Goal: Task Accomplishment & Management: Use online tool/utility

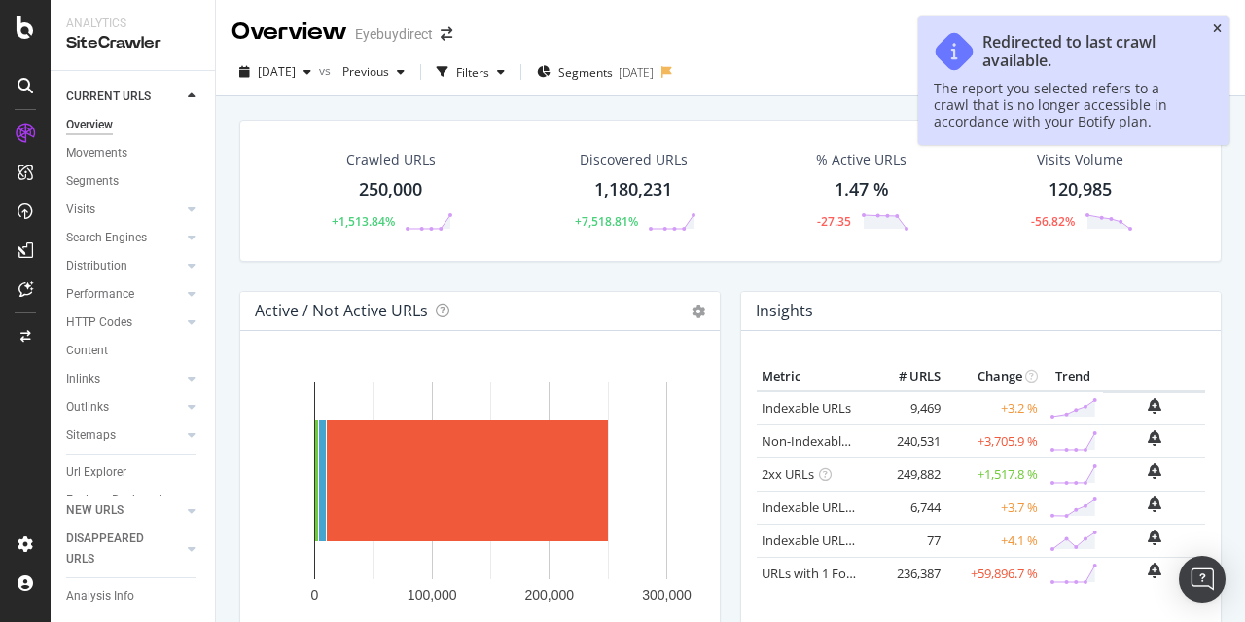
click at [1214, 28] on div "Overview Eyebuydirect" at bounding box center [730, 24] width 1029 height 49
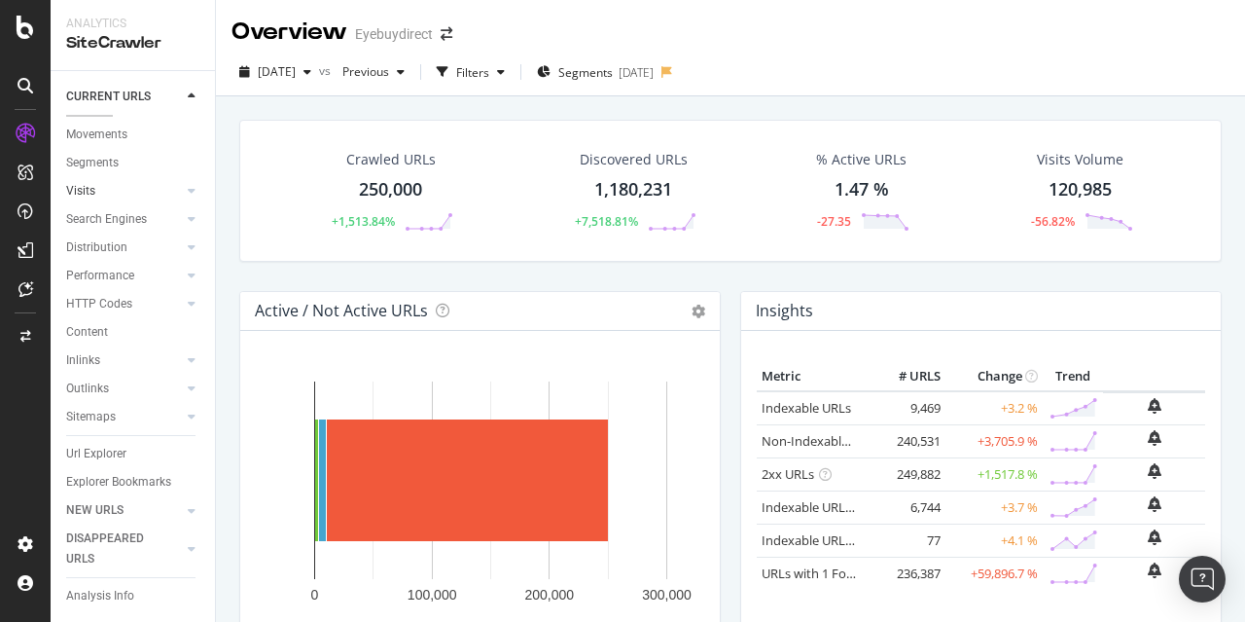
scroll to position [51, 0]
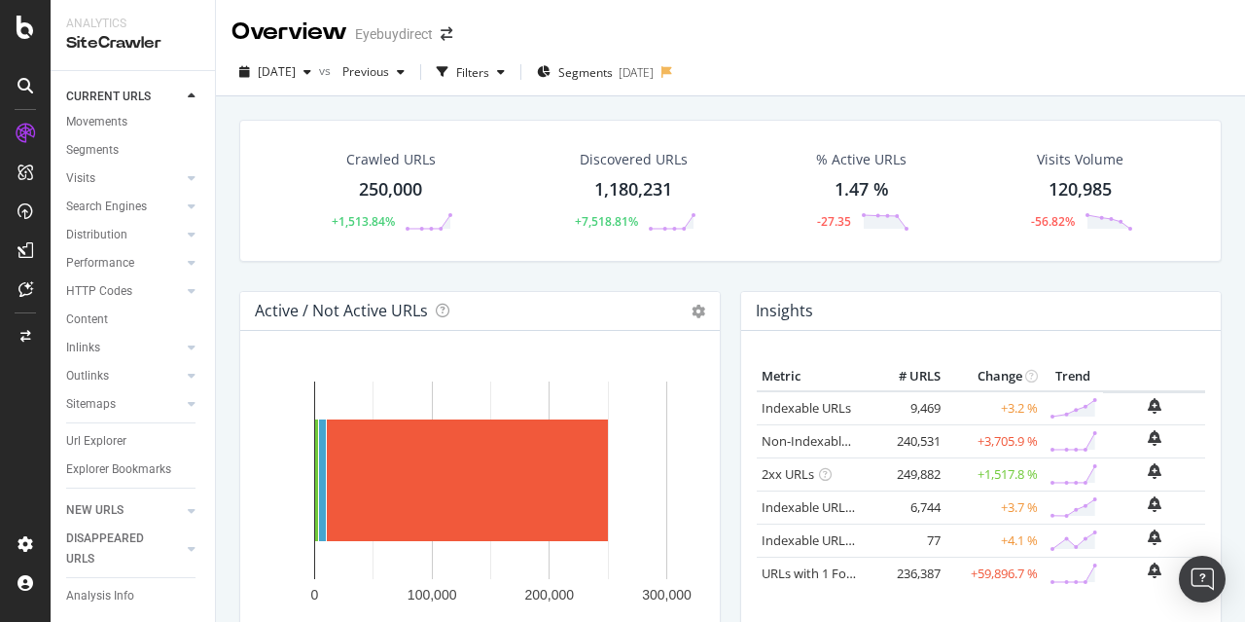
click at [638, 181] on div "1,180,231" at bounding box center [633, 189] width 78 height 25
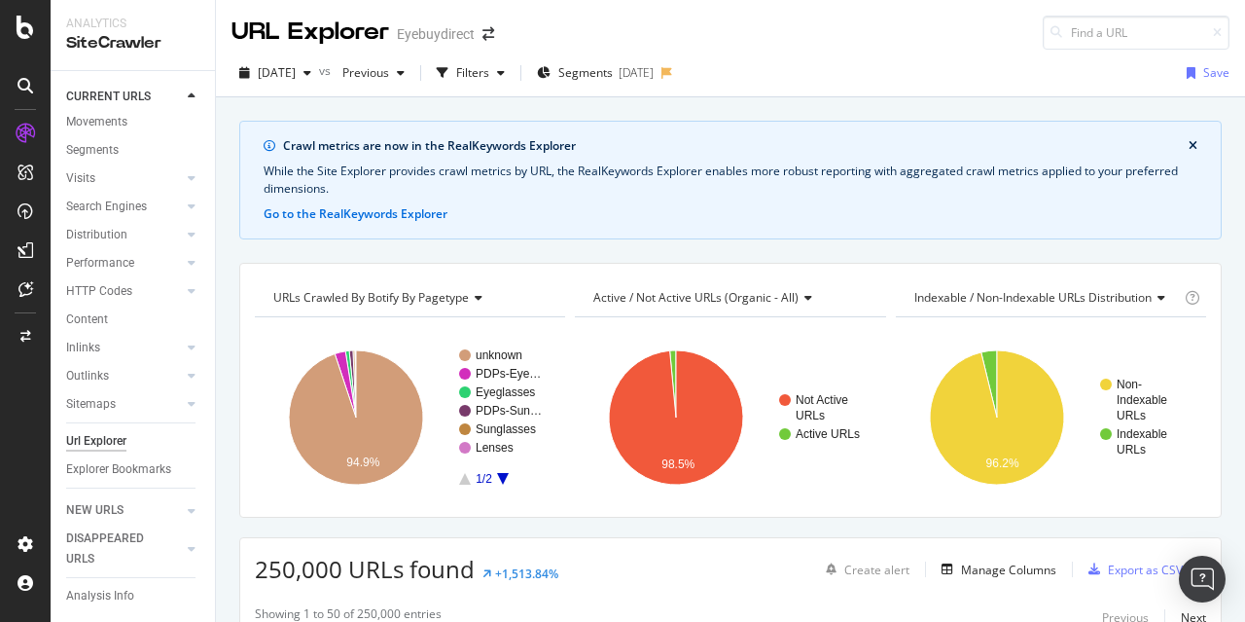
click at [85, 431] on div "Url Explorer" at bounding box center [96, 441] width 60 height 20
click at [1189, 143] on icon "close banner" at bounding box center [1193, 146] width 9 height 12
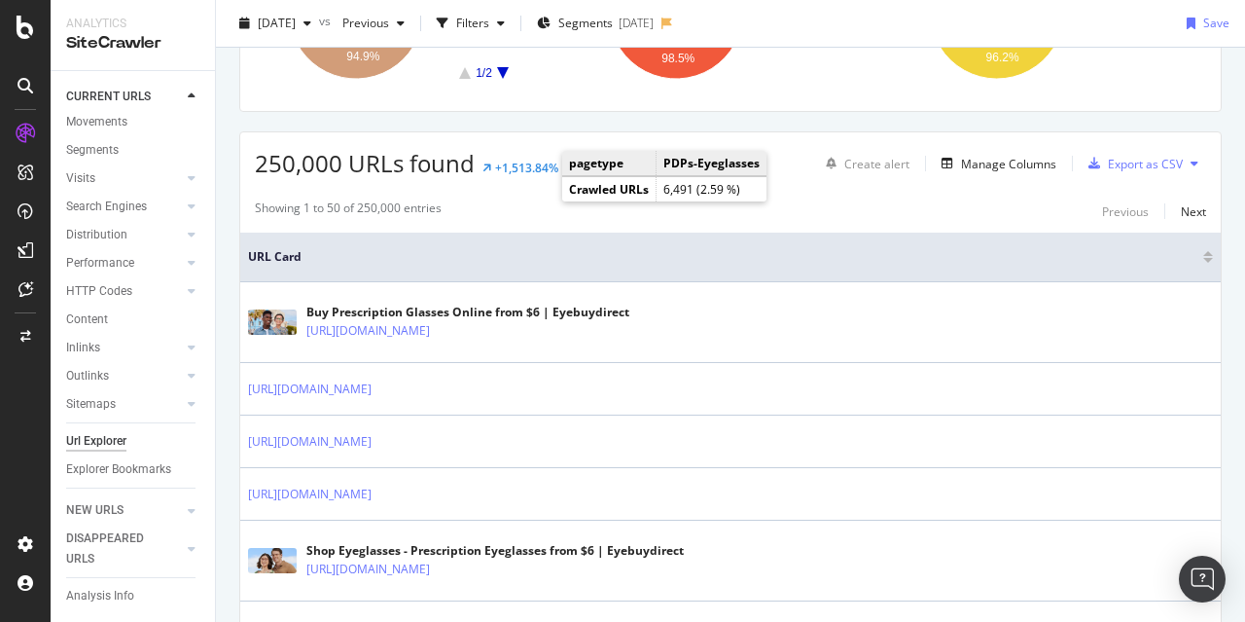
scroll to position [195, 0]
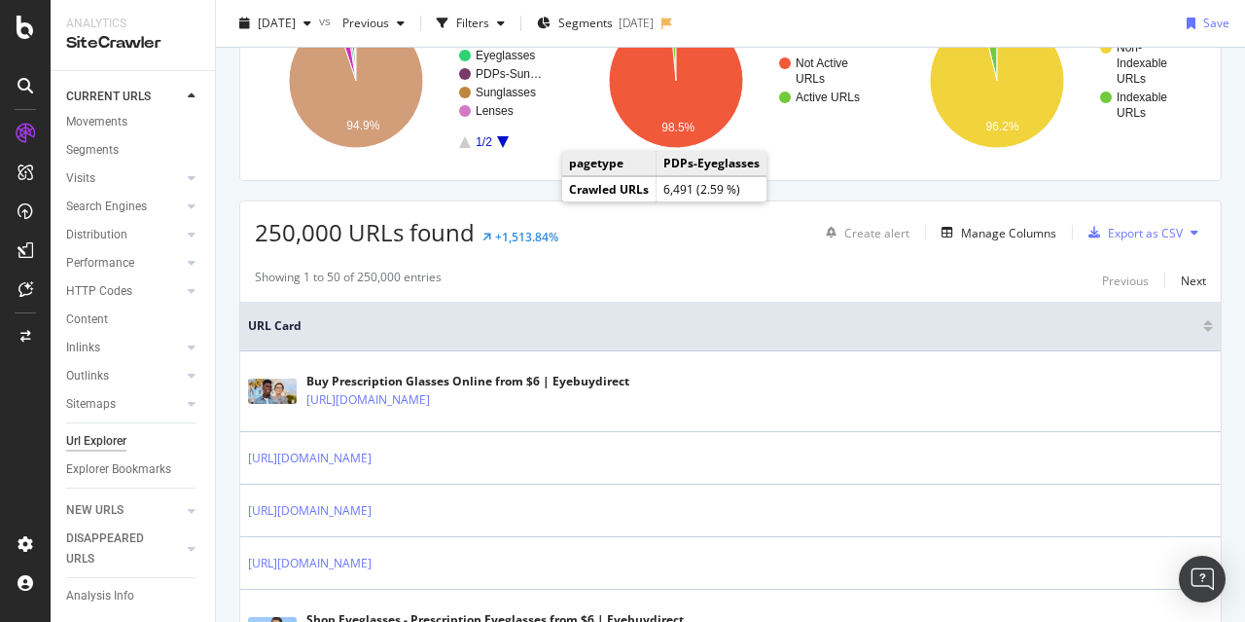
click at [630, 230] on div "250,000 URLs found +1,513.84% Create alert Manage Columns Export as CSV" at bounding box center [730, 225] width 981 height 48
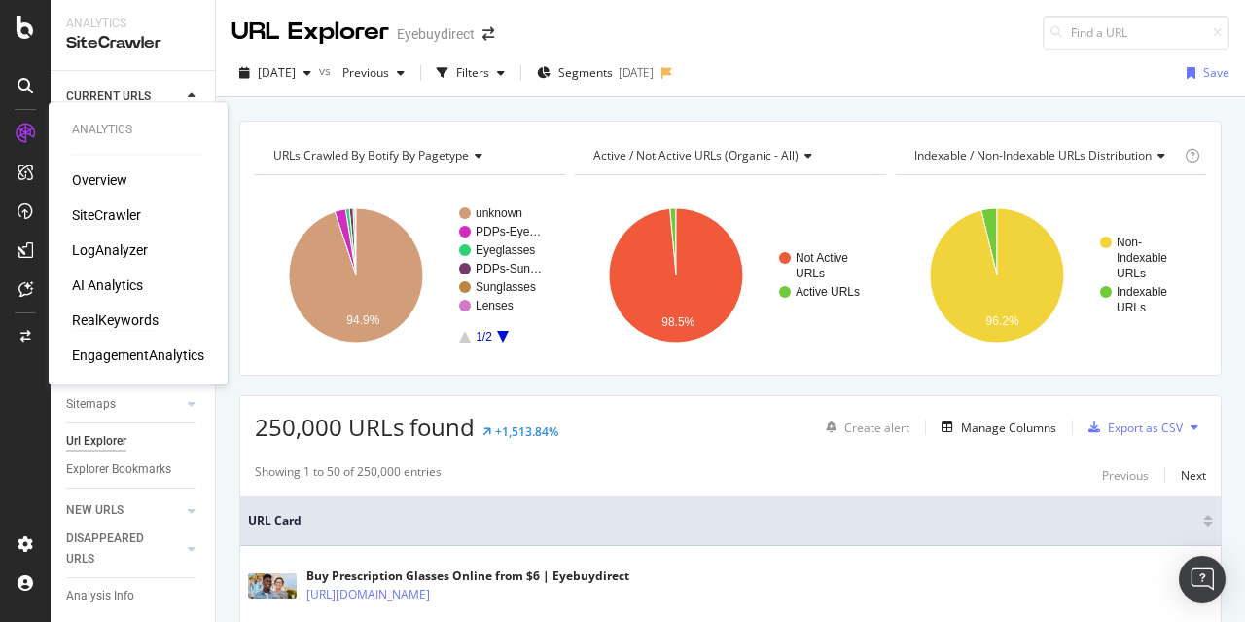
click at [121, 323] on div "RealKeywords" at bounding box center [115, 319] width 87 height 19
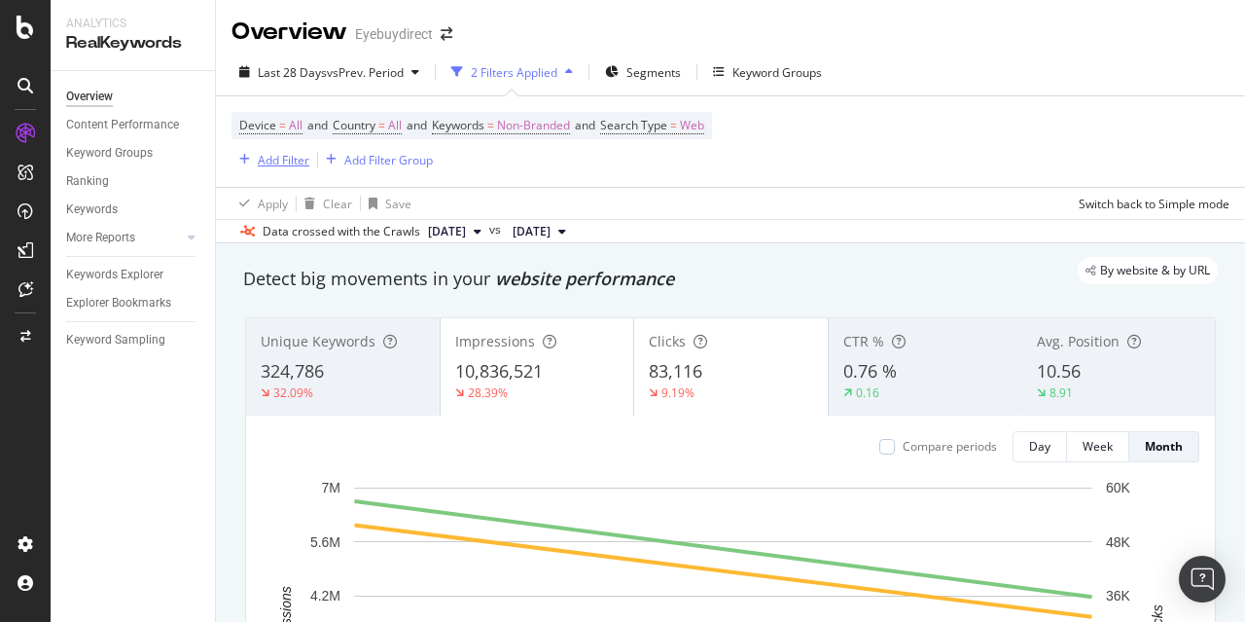
click at [288, 154] on div "Add Filter" at bounding box center [284, 160] width 52 height 17
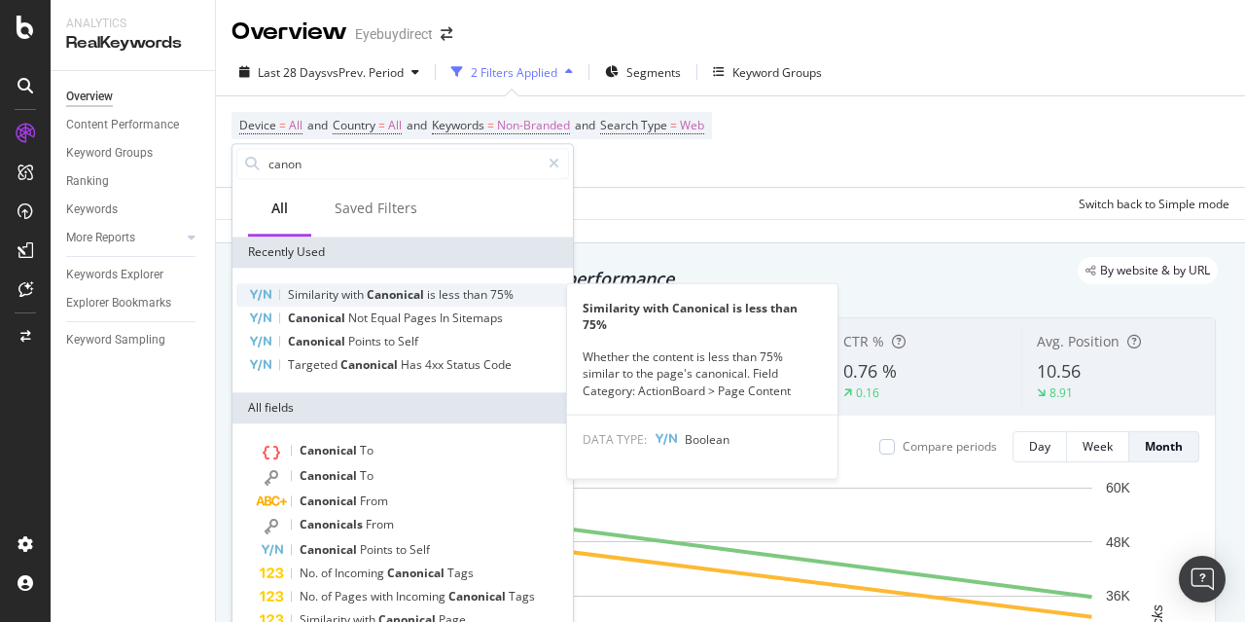
type input "canon"
click at [465, 298] on span "than" at bounding box center [476, 294] width 27 height 17
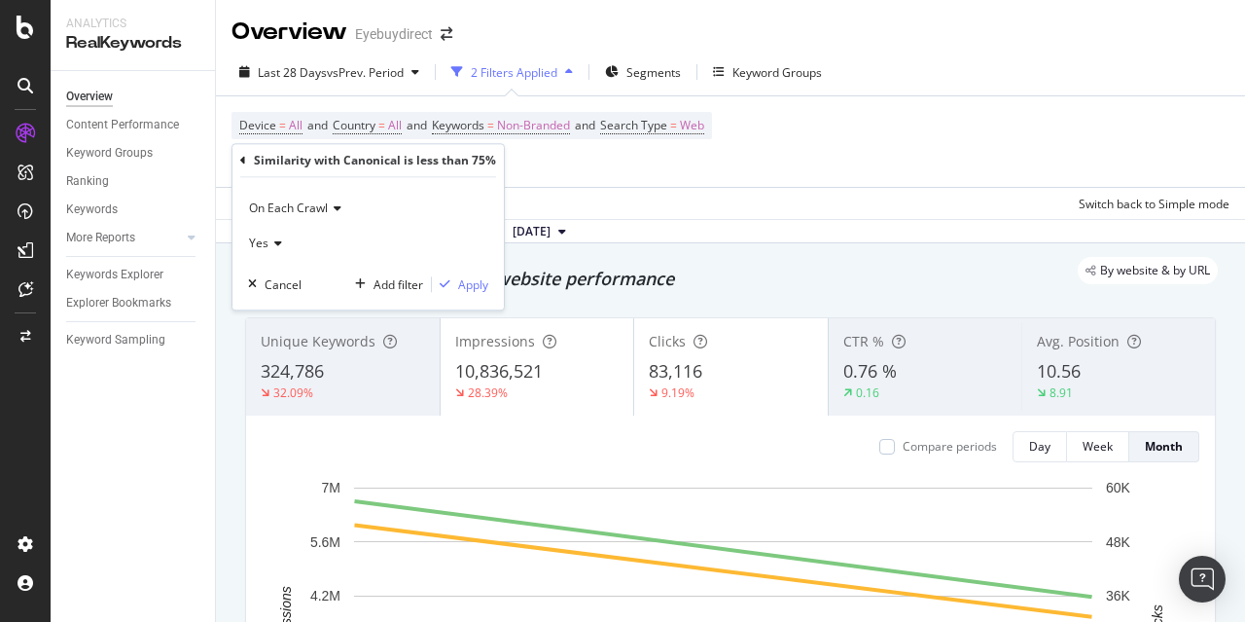
click at [331, 215] on div "On Each Crawl" at bounding box center [368, 208] width 240 height 31
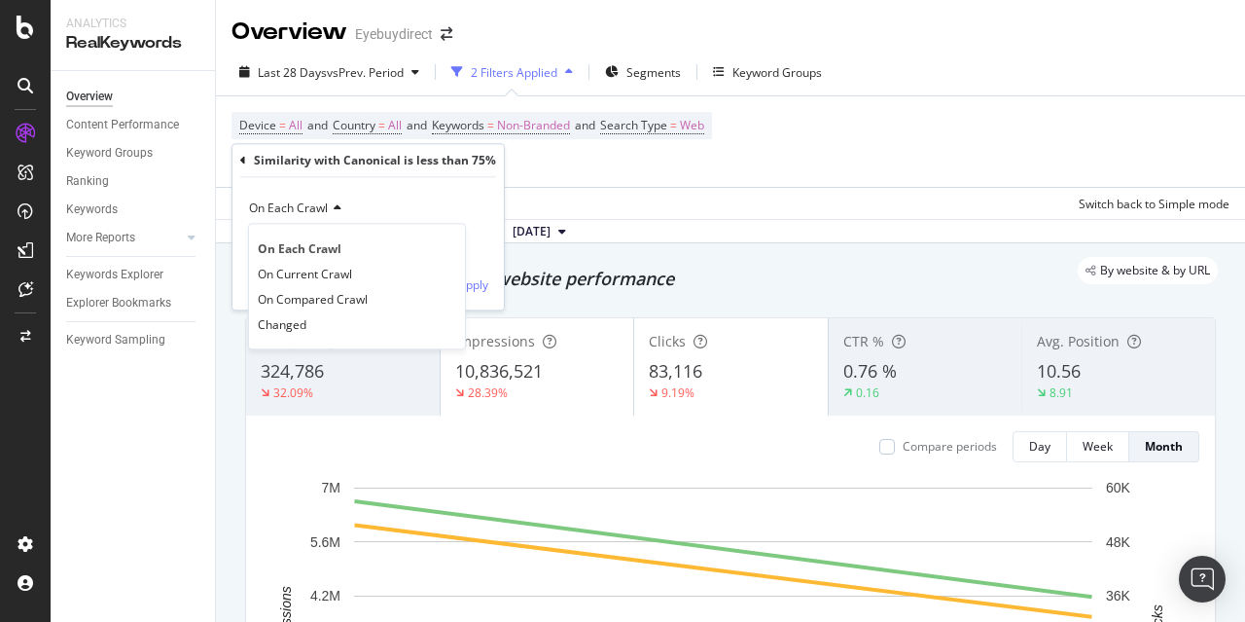
click at [343, 274] on span "On Current Crawl" at bounding box center [305, 274] width 94 height 17
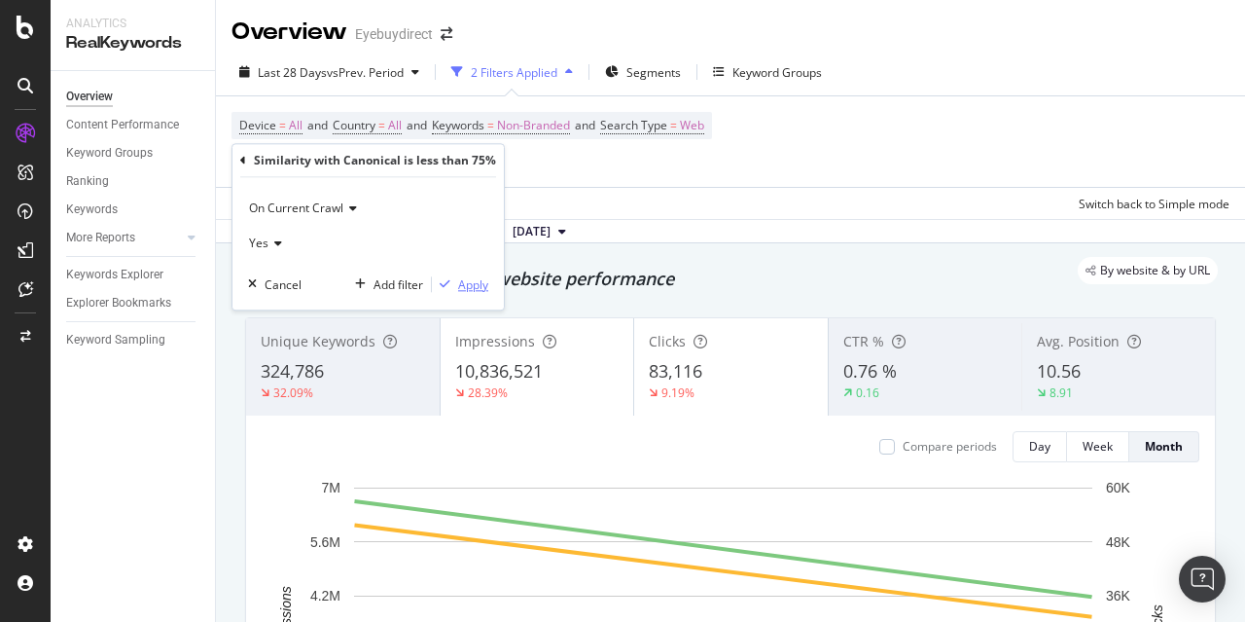
click at [471, 282] on div "Apply" at bounding box center [473, 284] width 30 height 17
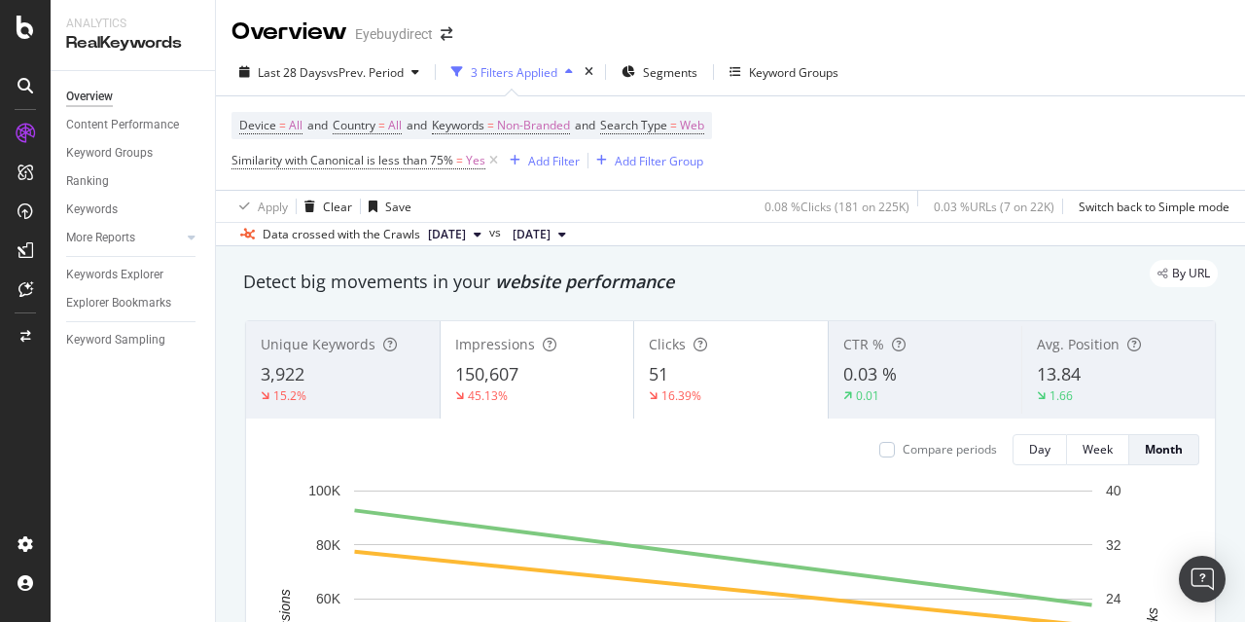
click at [350, 371] on div "3,922" at bounding box center [343, 374] width 164 height 25
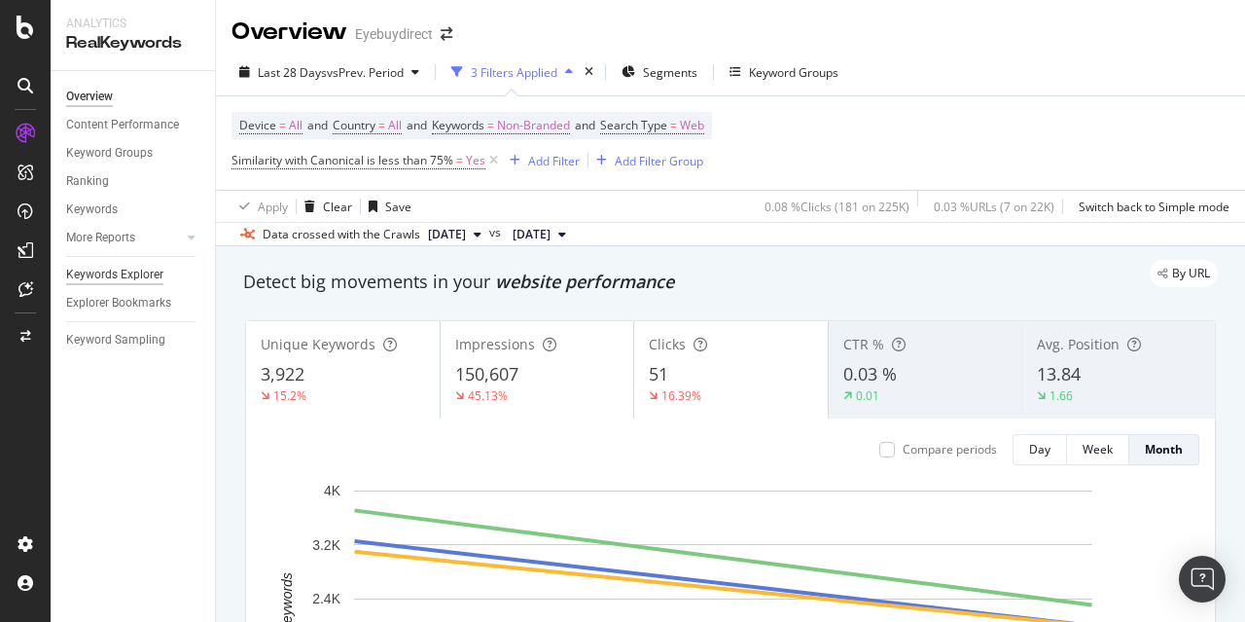
click at [117, 272] on div "Keywords Explorer" at bounding box center [114, 275] width 97 height 20
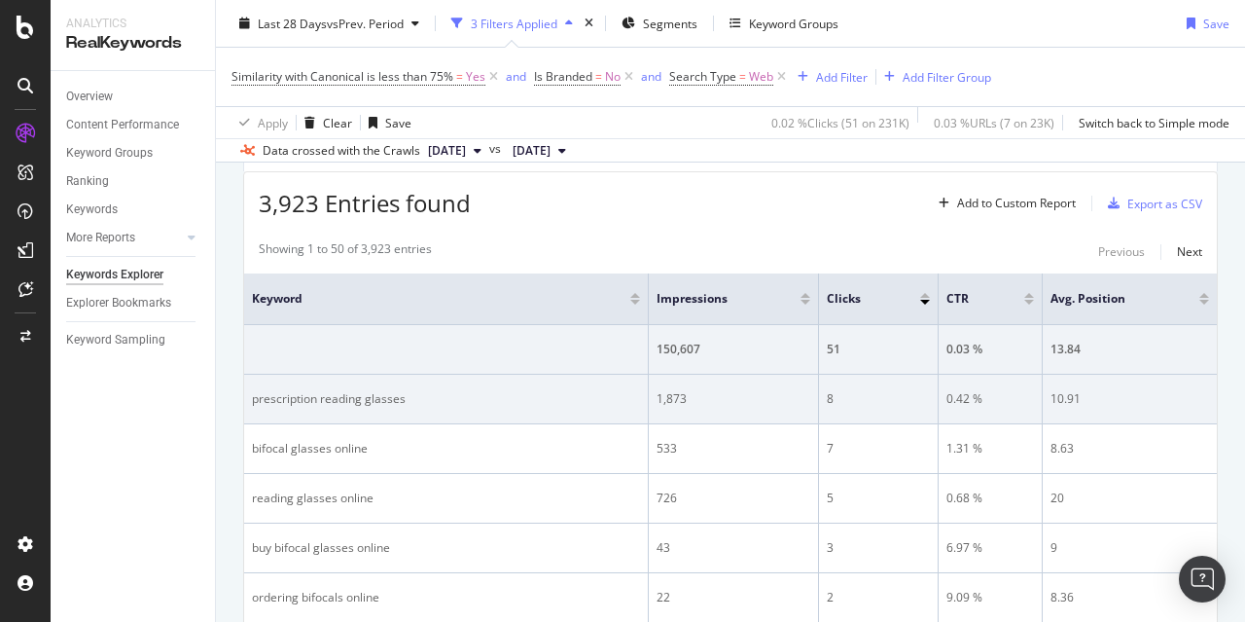
scroll to position [584, 0]
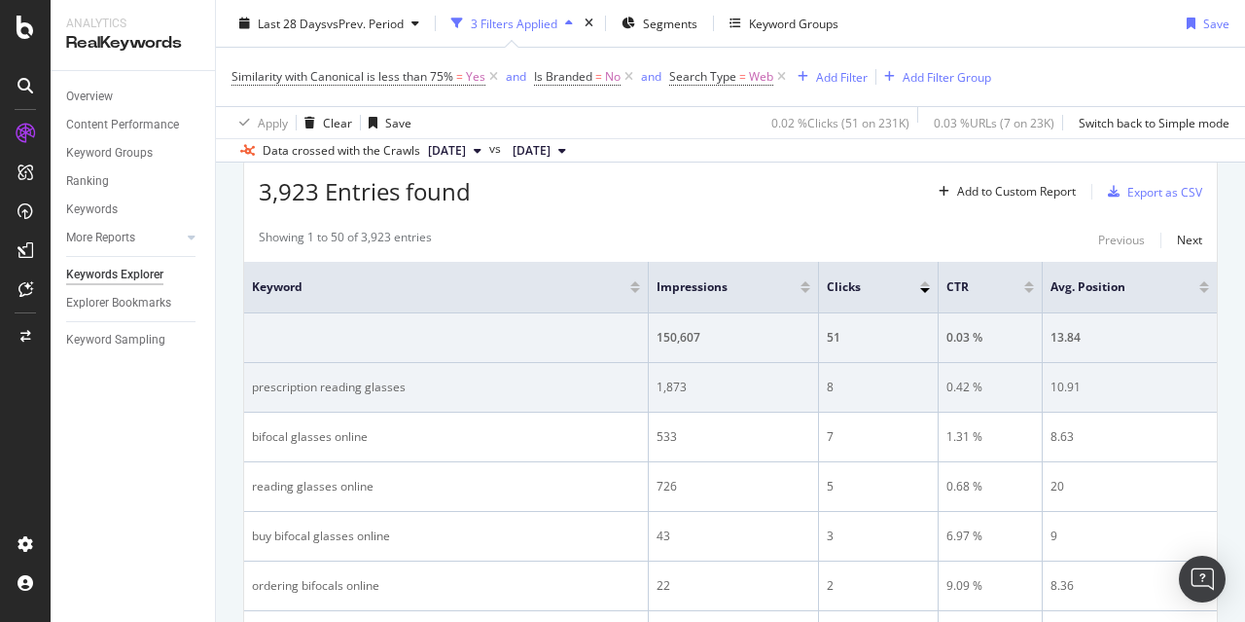
drag, startPoint x: 563, startPoint y: 393, endPoint x: 723, endPoint y: 398, distance: 159.6
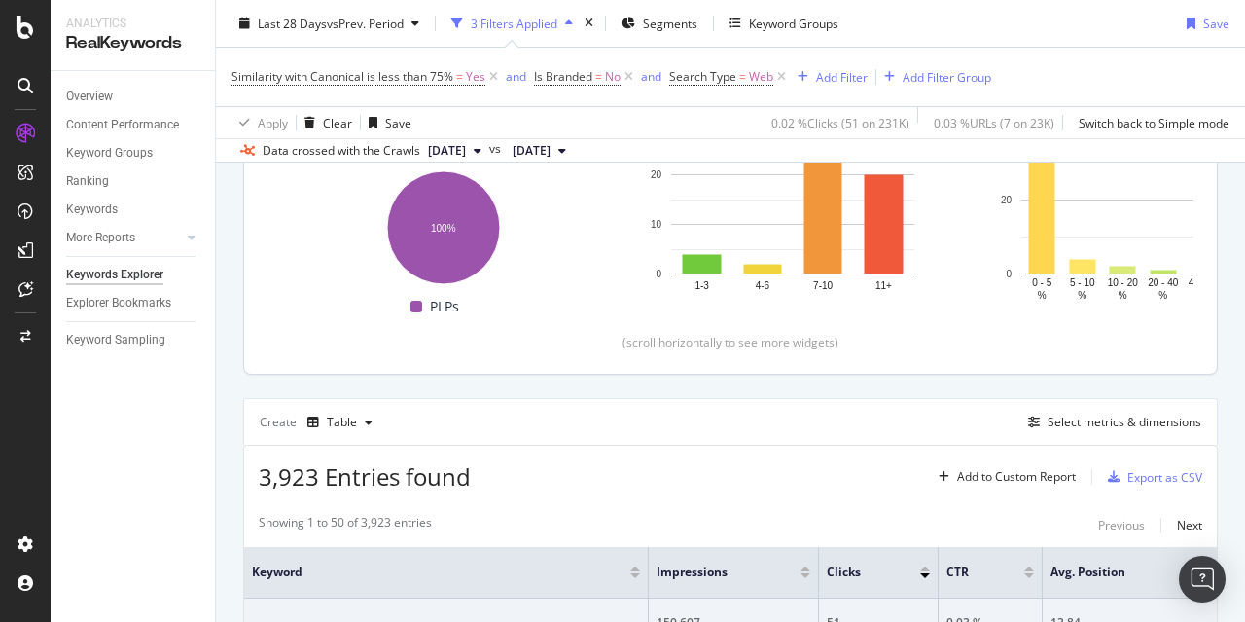
scroll to position [486, 0]
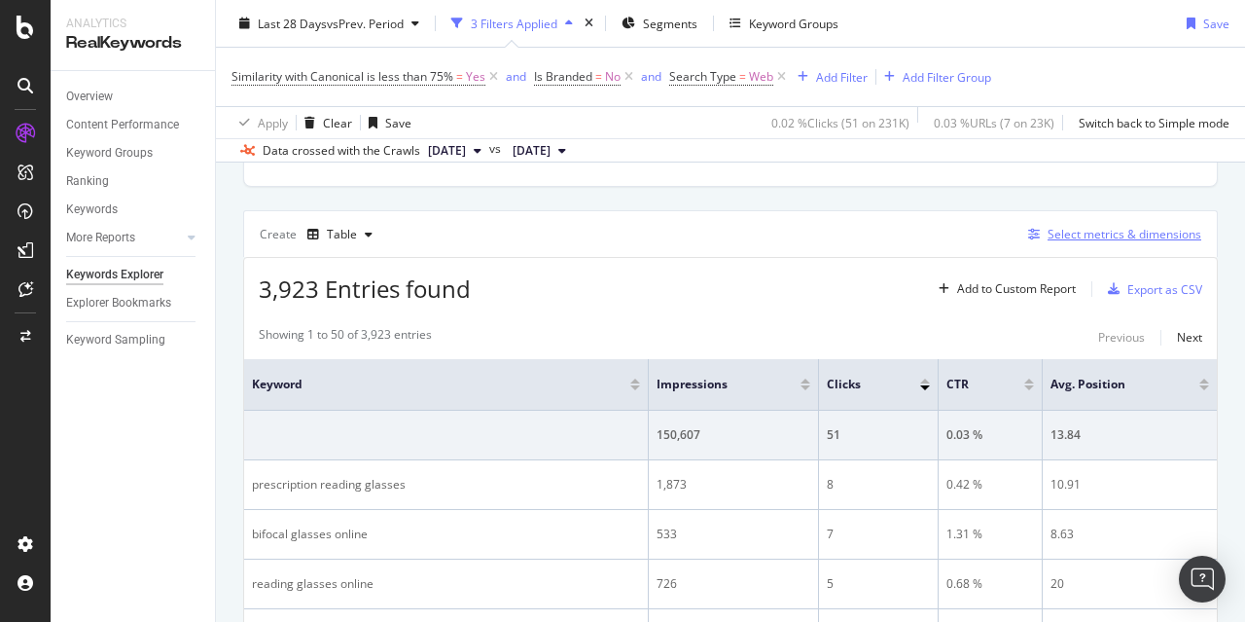
click at [1076, 234] on div "Select metrics & dimensions" at bounding box center [1125, 234] width 154 height 17
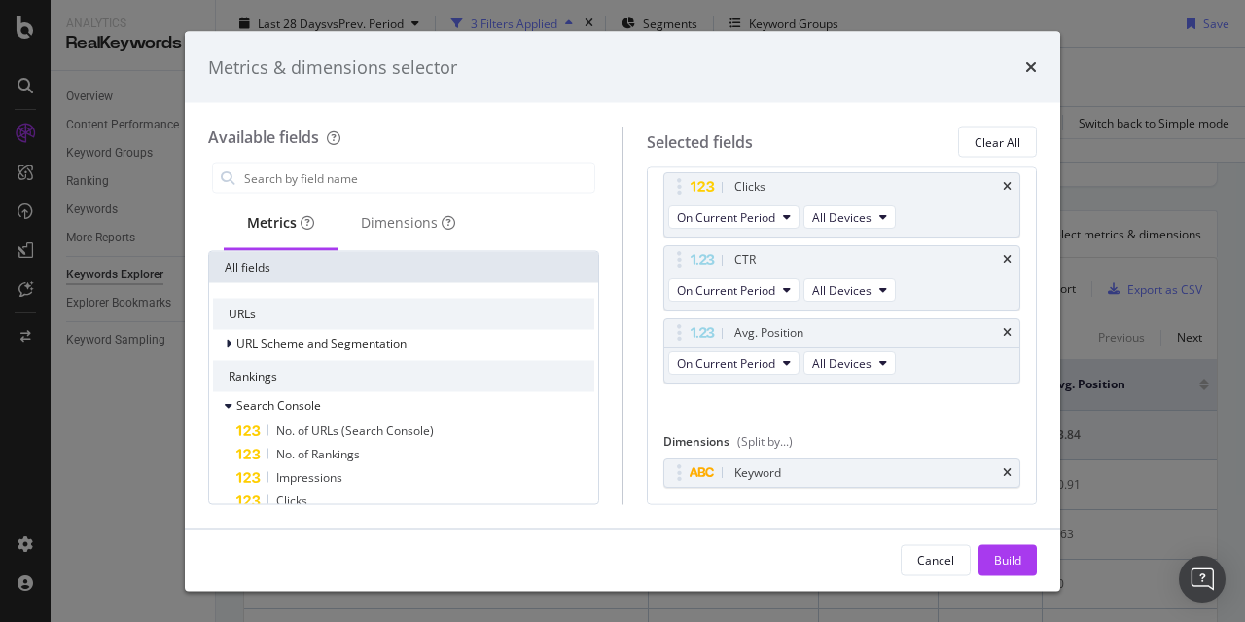
scroll to position [152, 0]
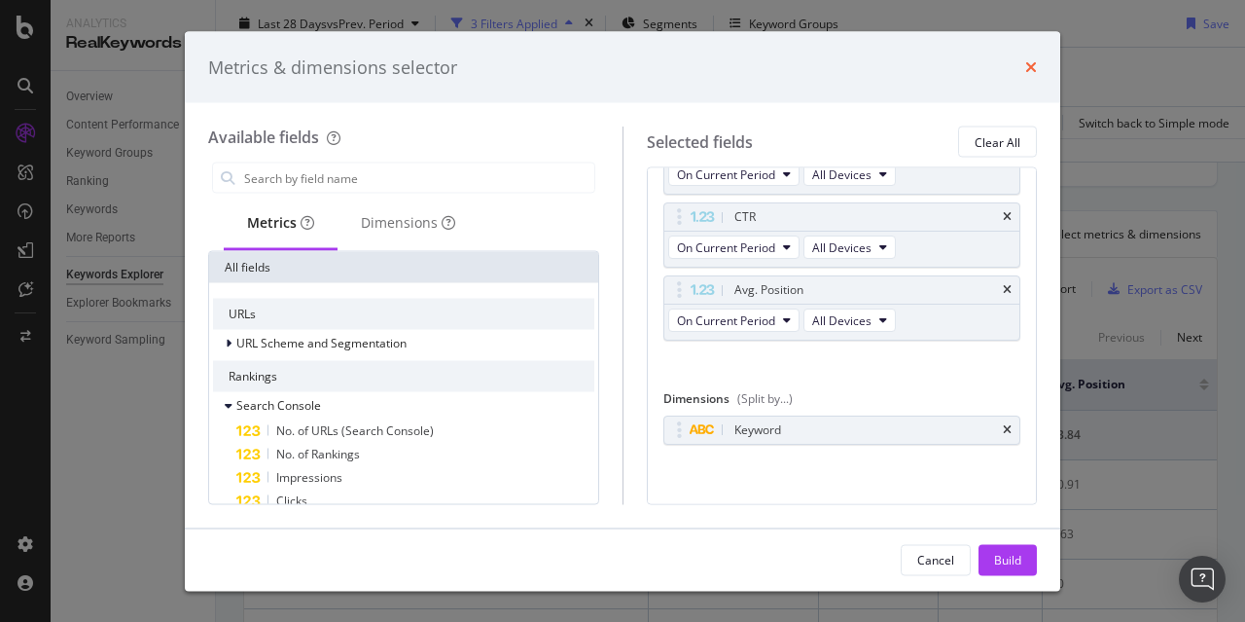
click at [1033, 65] on icon "times" at bounding box center [1032, 67] width 12 height 16
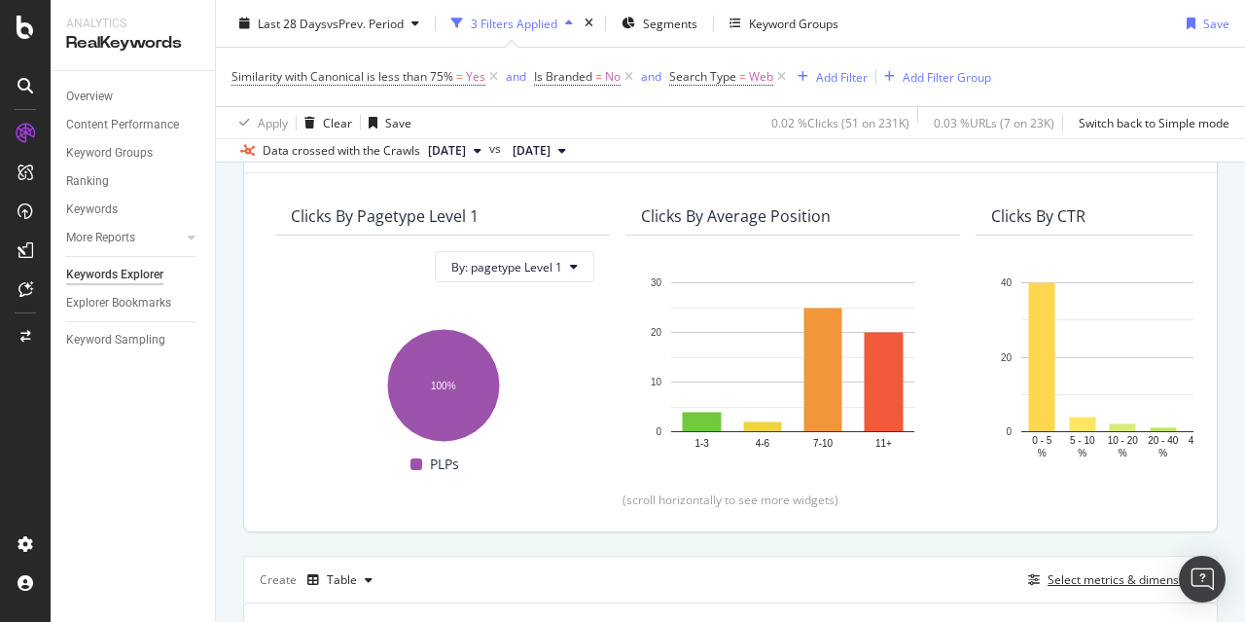
scroll to position [0, 0]
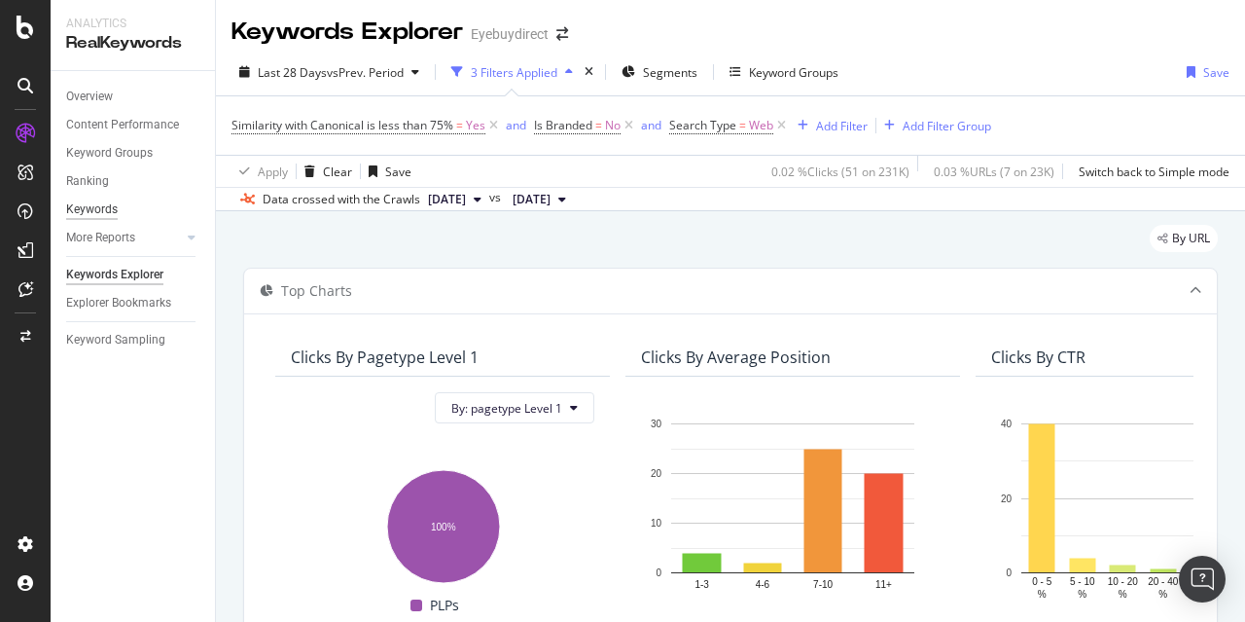
click at [93, 207] on div "Keywords" at bounding box center [92, 209] width 52 height 20
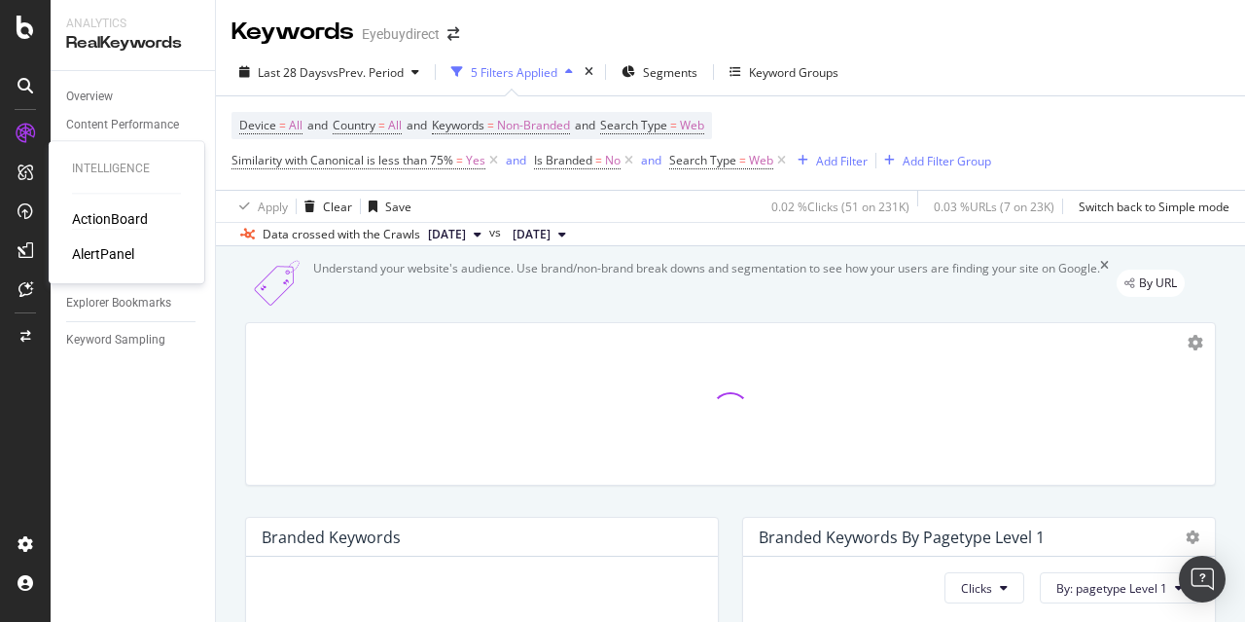
click at [126, 221] on div "ActionBoard" at bounding box center [110, 218] width 76 height 19
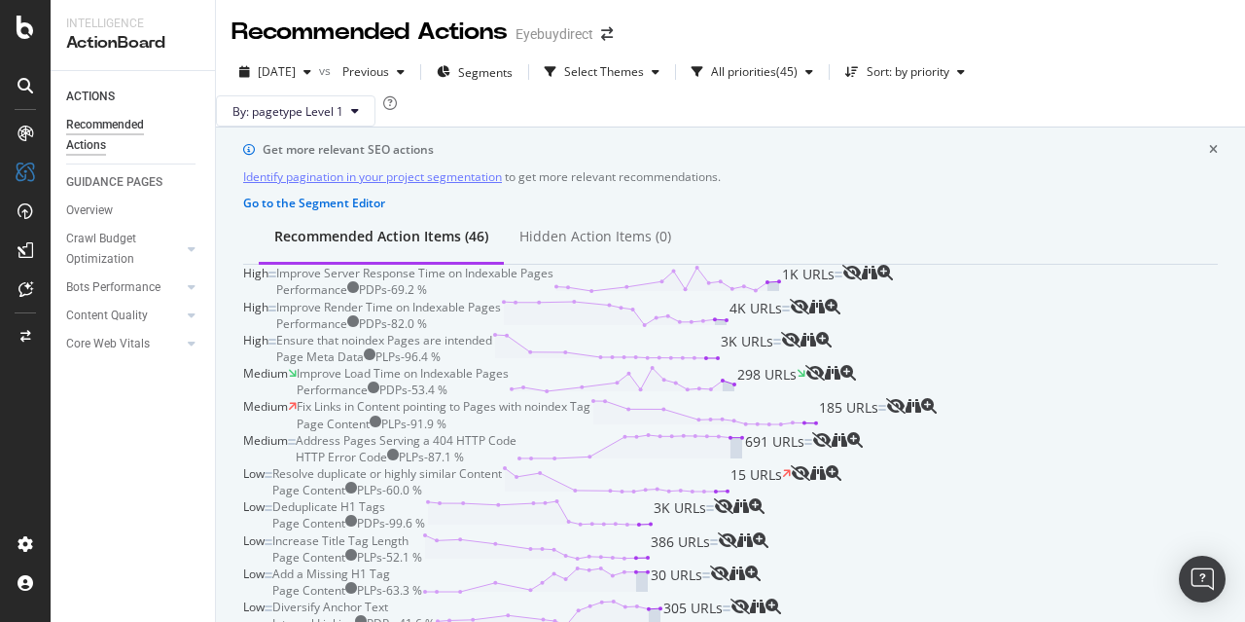
scroll to position [195, 0]
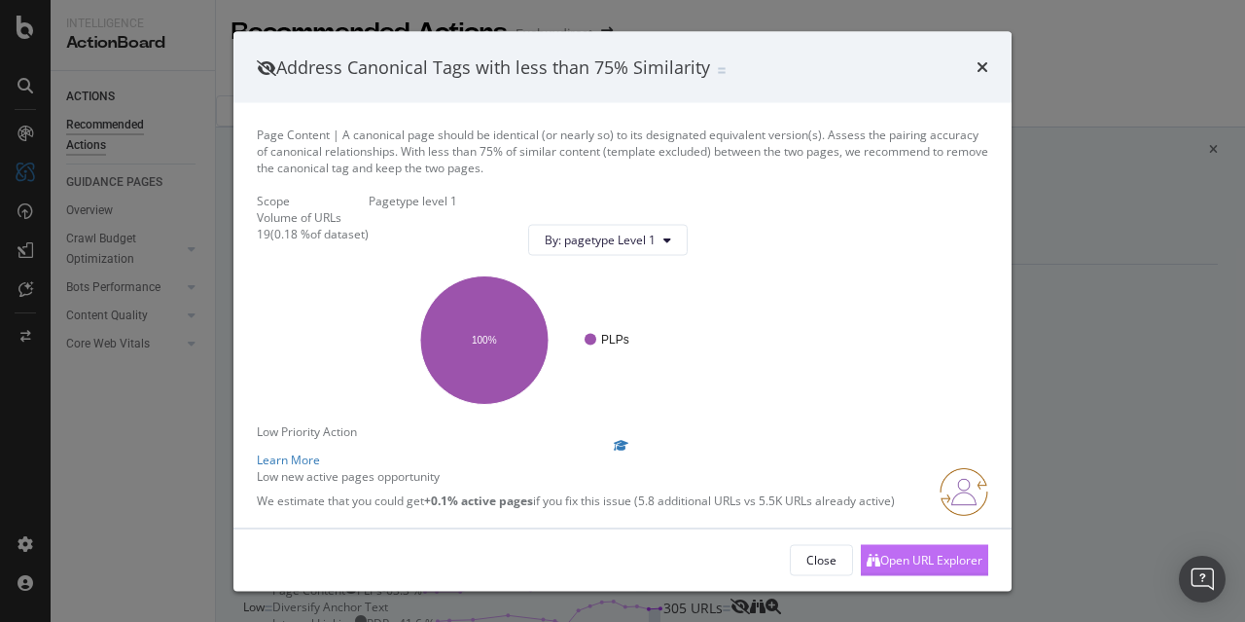
click at [894, 562] on div "Open URL Explorer" at bounding box center [932, 559] width 102 height 17
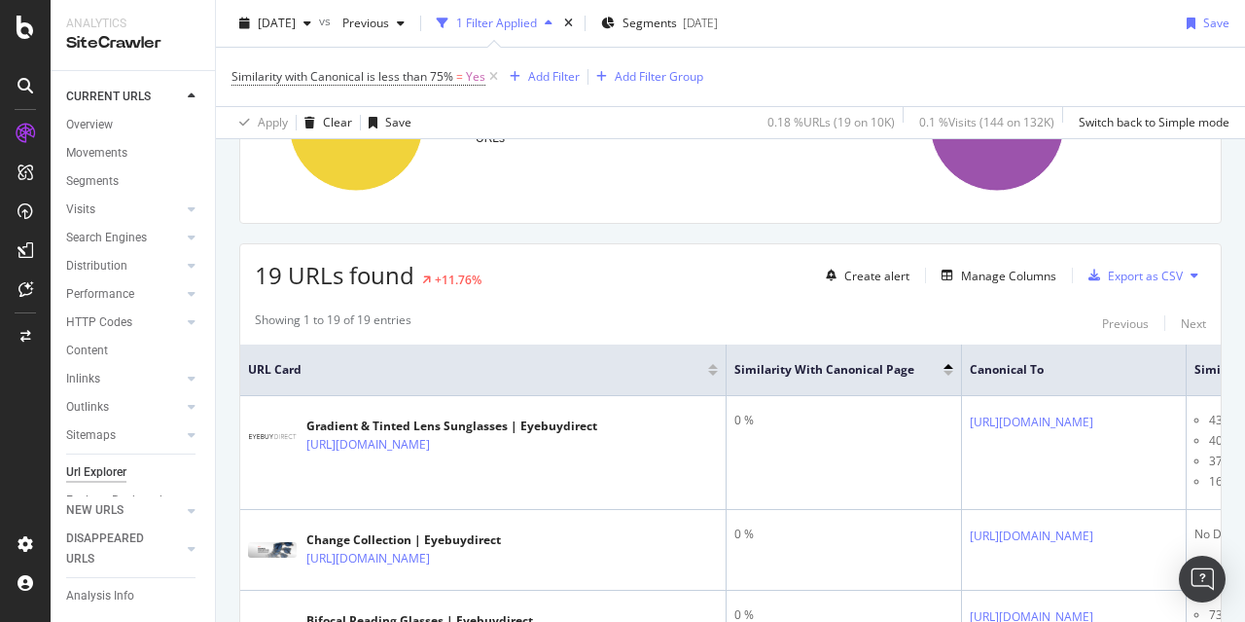
scroll to position [292, 0]
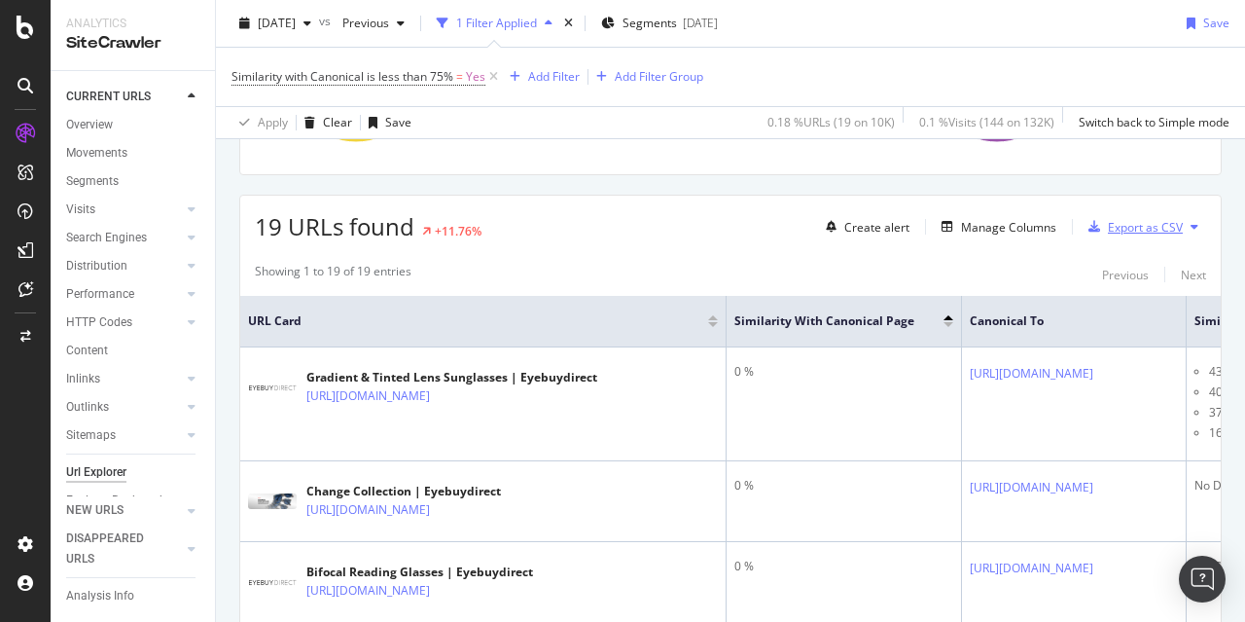
click at [1112, 227] on div "Export as CSV" at bounding box center [1145, 227] width 75 height 17
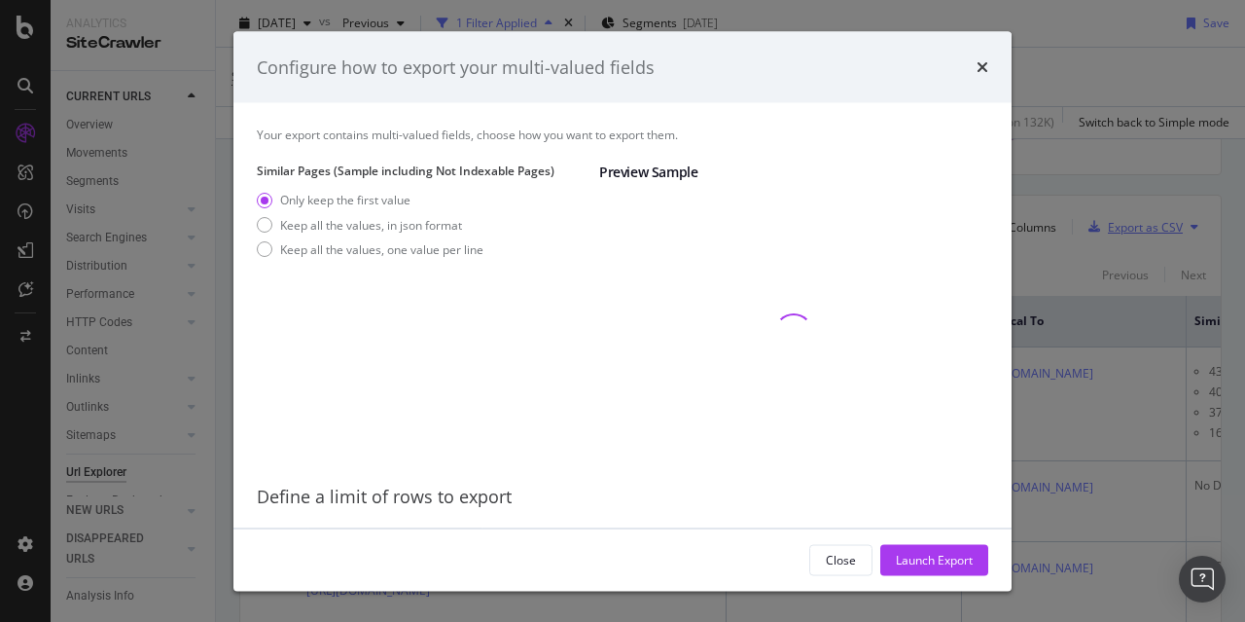
scroll to position [29, 0]
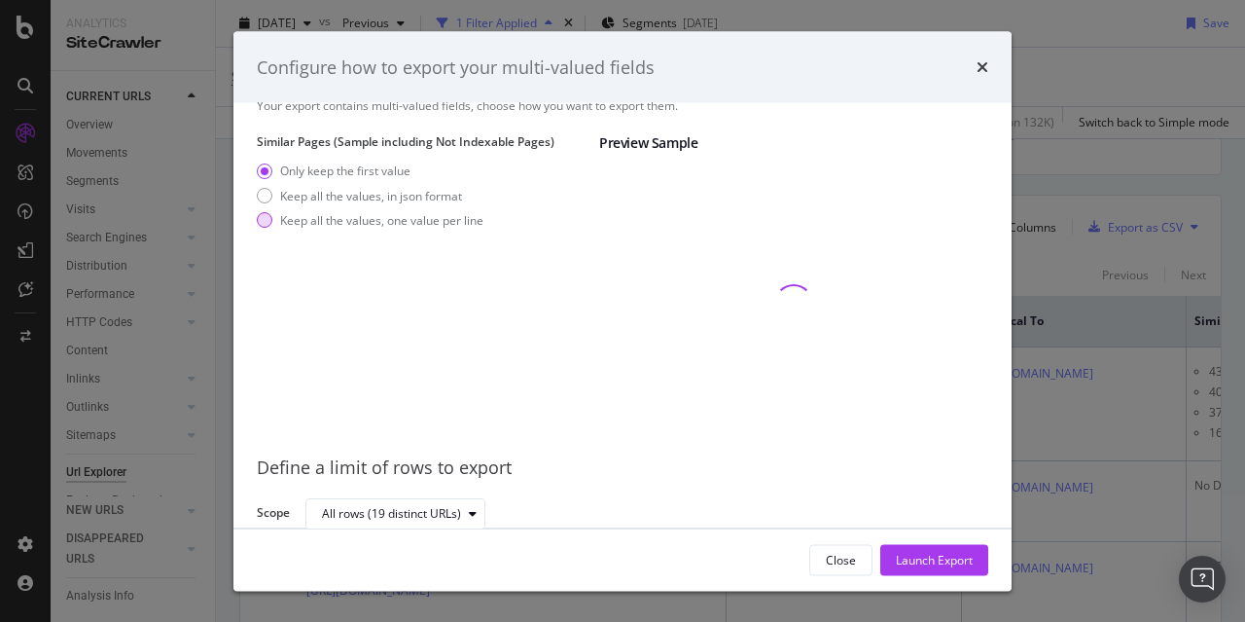
click at [269, 220] on div "modal" at bounding box center [265, 220] width 16 height 16
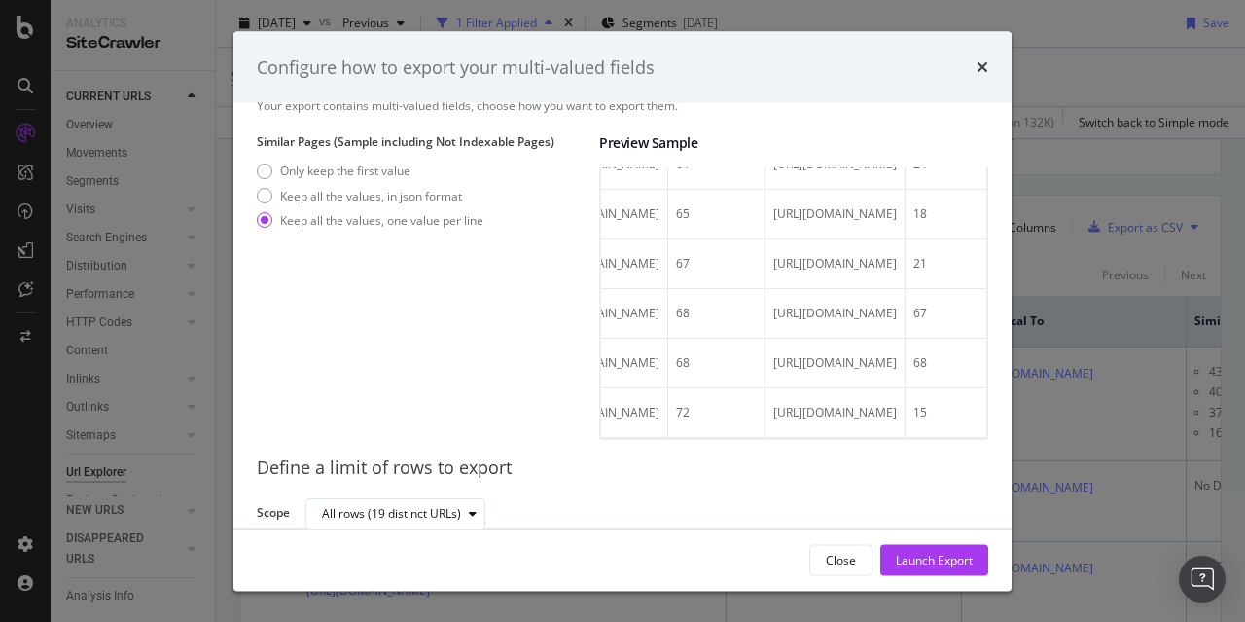
scroll to position [0, 0]
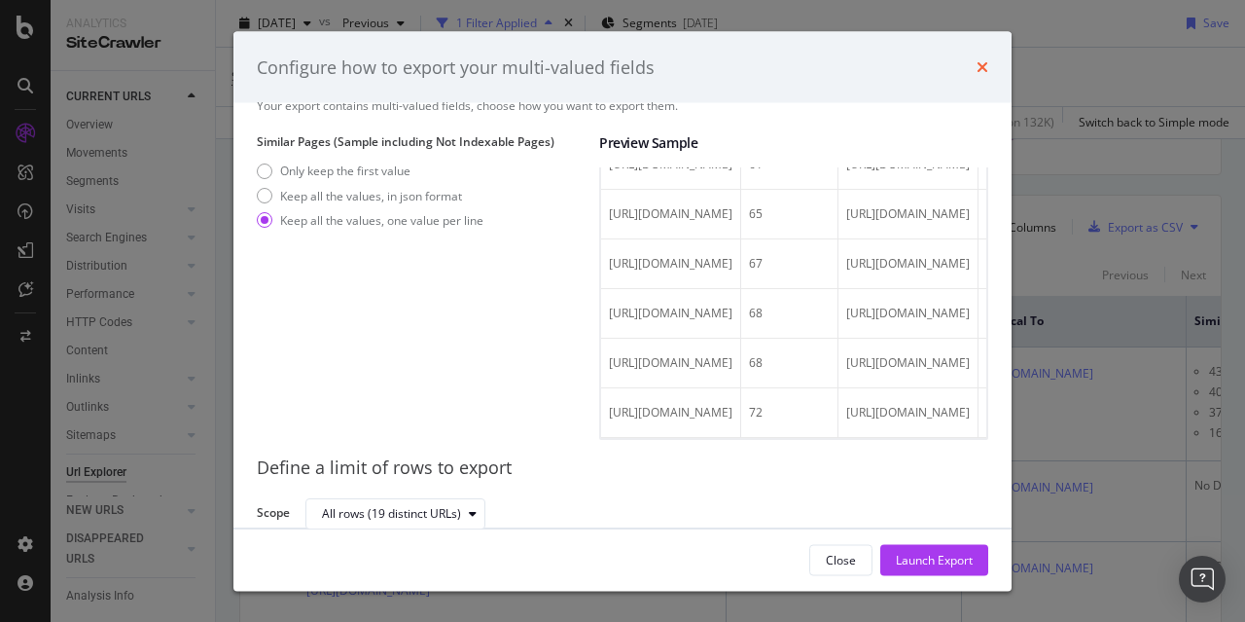
click at [981, 67] on icon "times" at bounding box center [983, 67] width 12 height 16
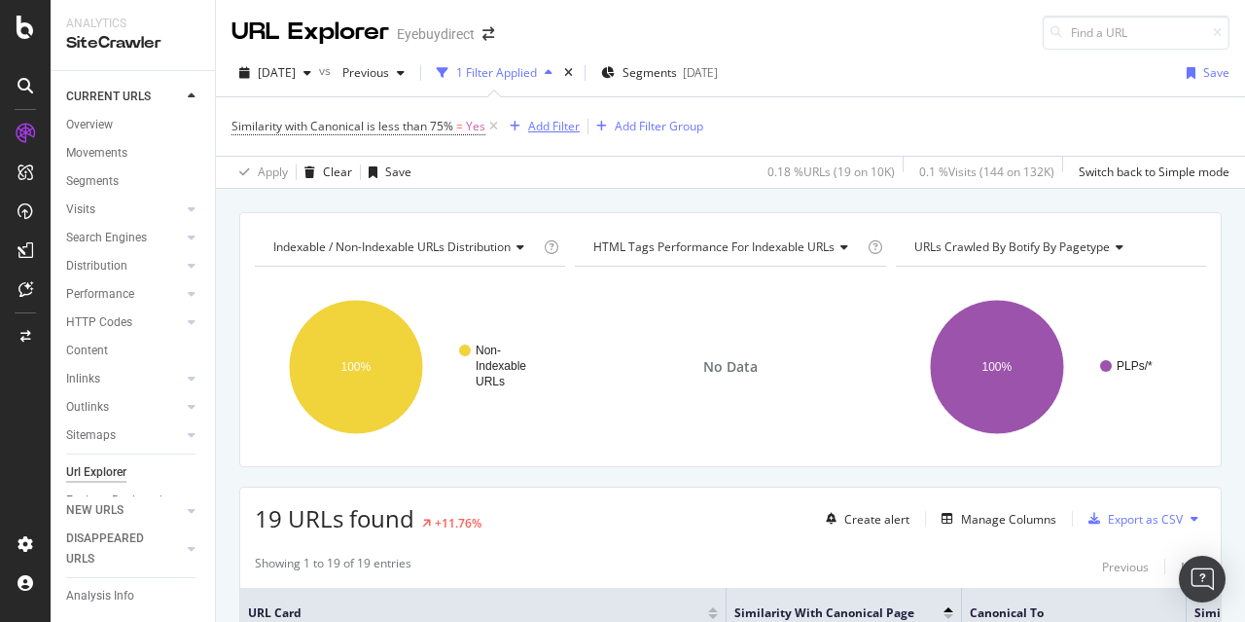
click at [564, 131] on div "Add Filter" at bounding box center [554, 126] width 52 height 17
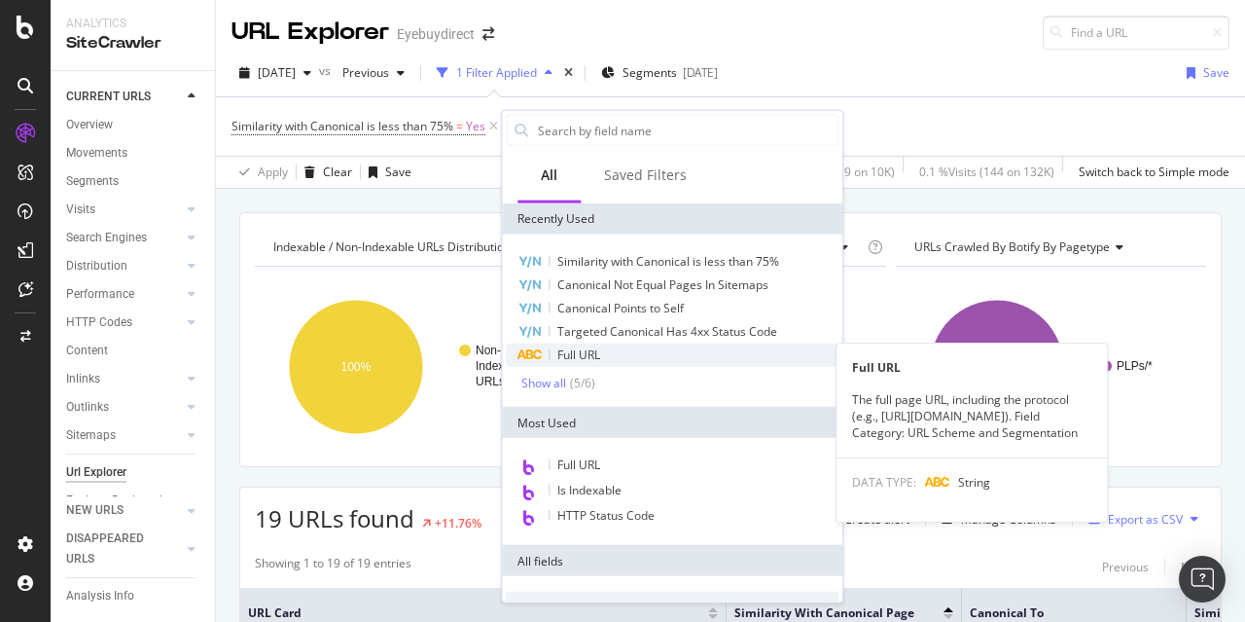
click at [597, 348] on span "Full URL" at bounding box center [579, 354] width 43 height 17
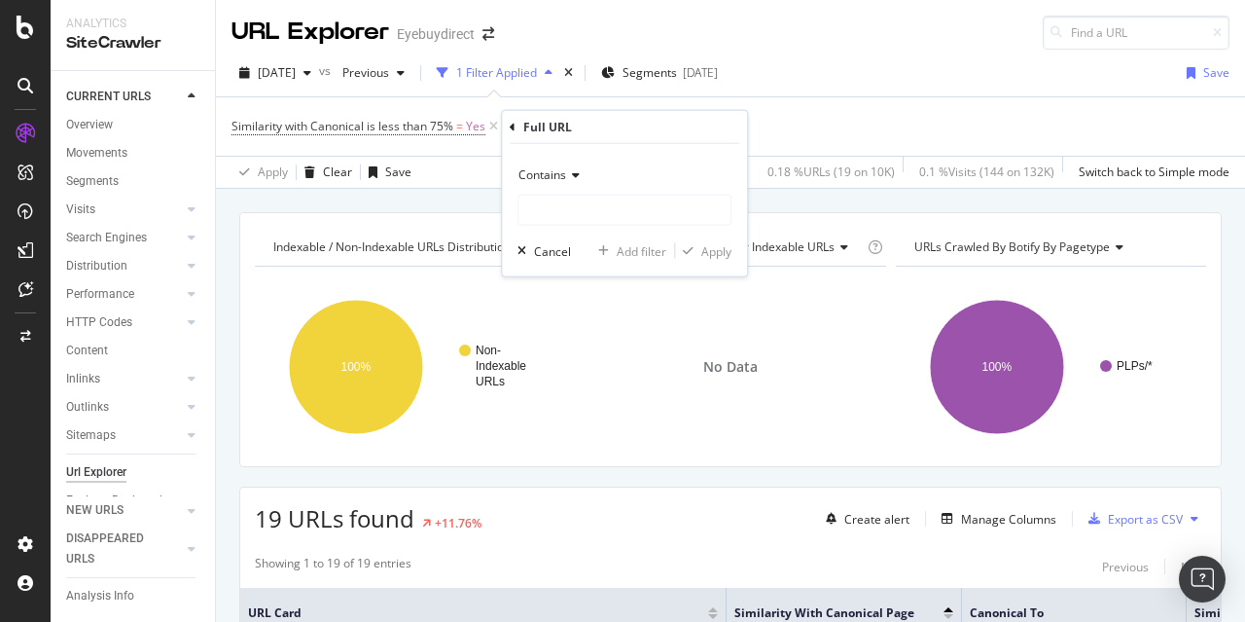
click at [558, 174] on span "Contains" at bounding box center [543, 174] width 48 height 17
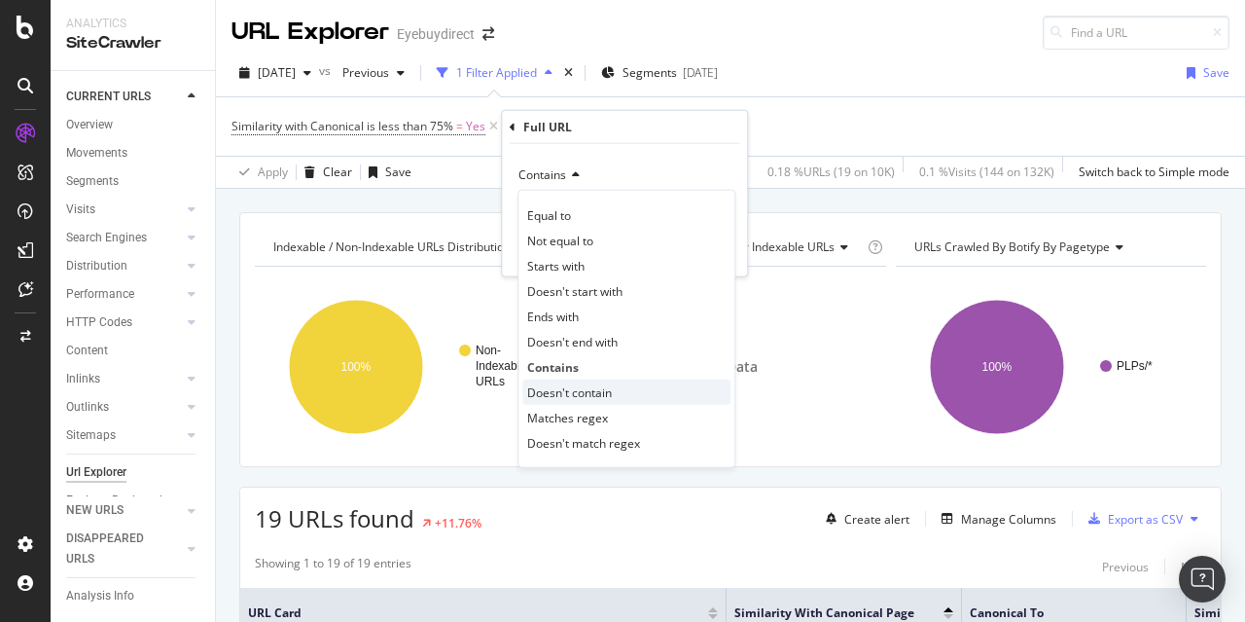
click at [583, 385] on span "Doesn't contain" at bounding box center [569, 391] width 85 height 17
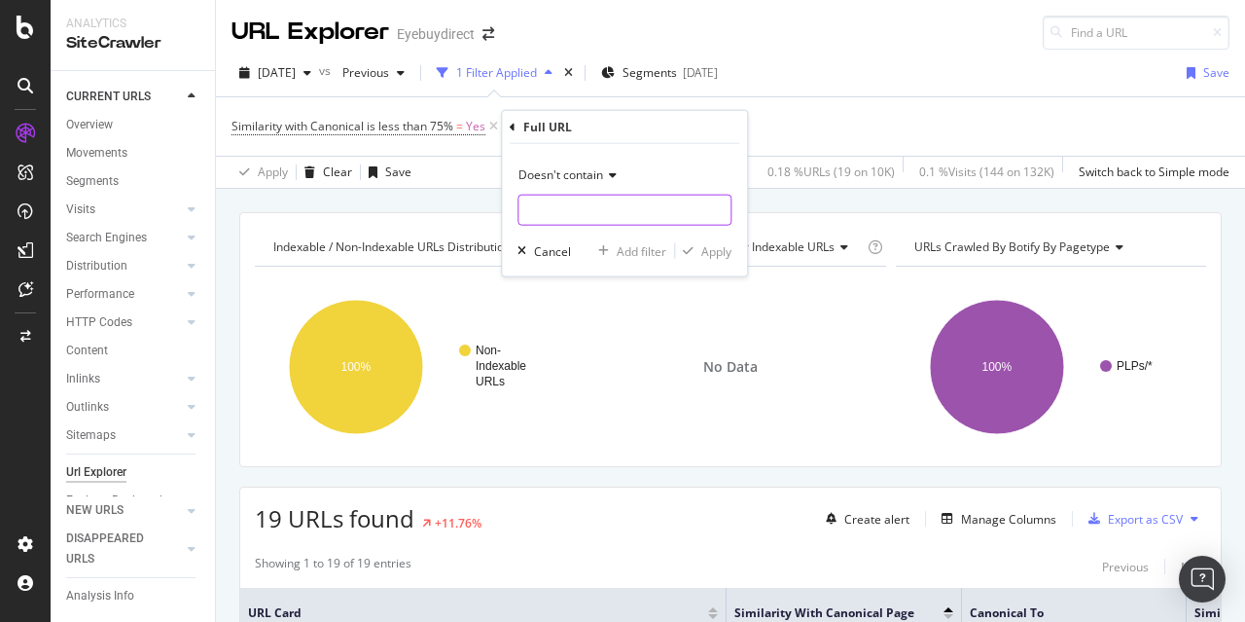
click at [588, 209] on input "text" at bounding box center [625, 210] width 212 height 31
type input "page-"
click at [712, 250] on div "Apply" at bounding box center [717, 250] width 30 height 17
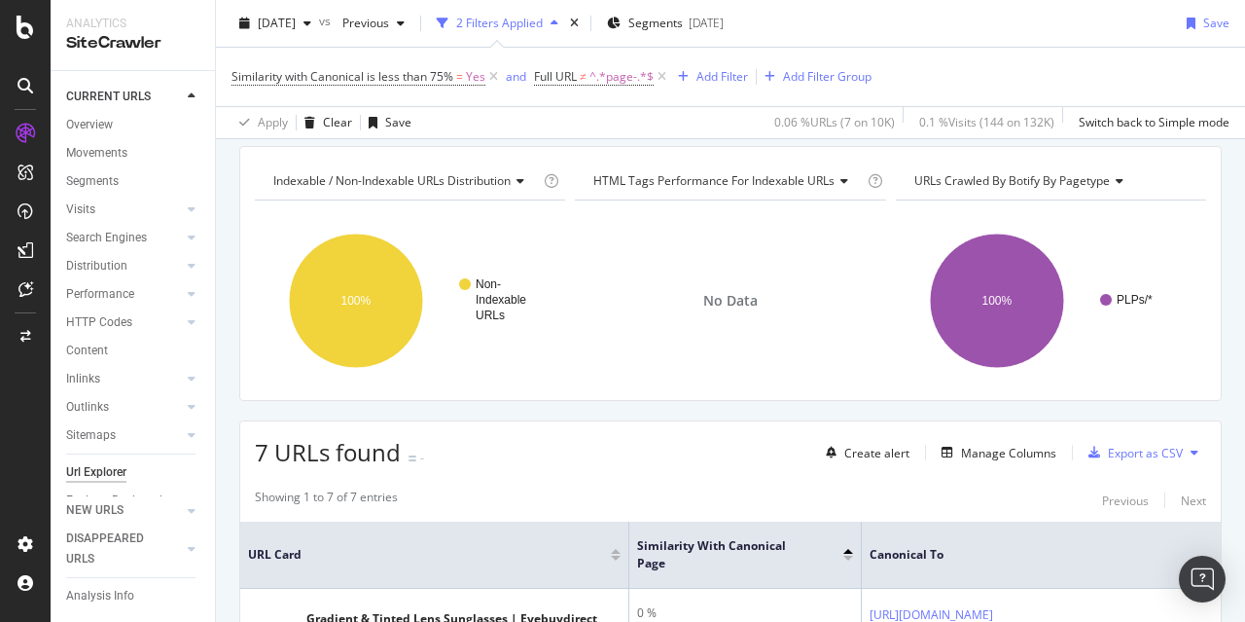
scroll to position [97, 0]
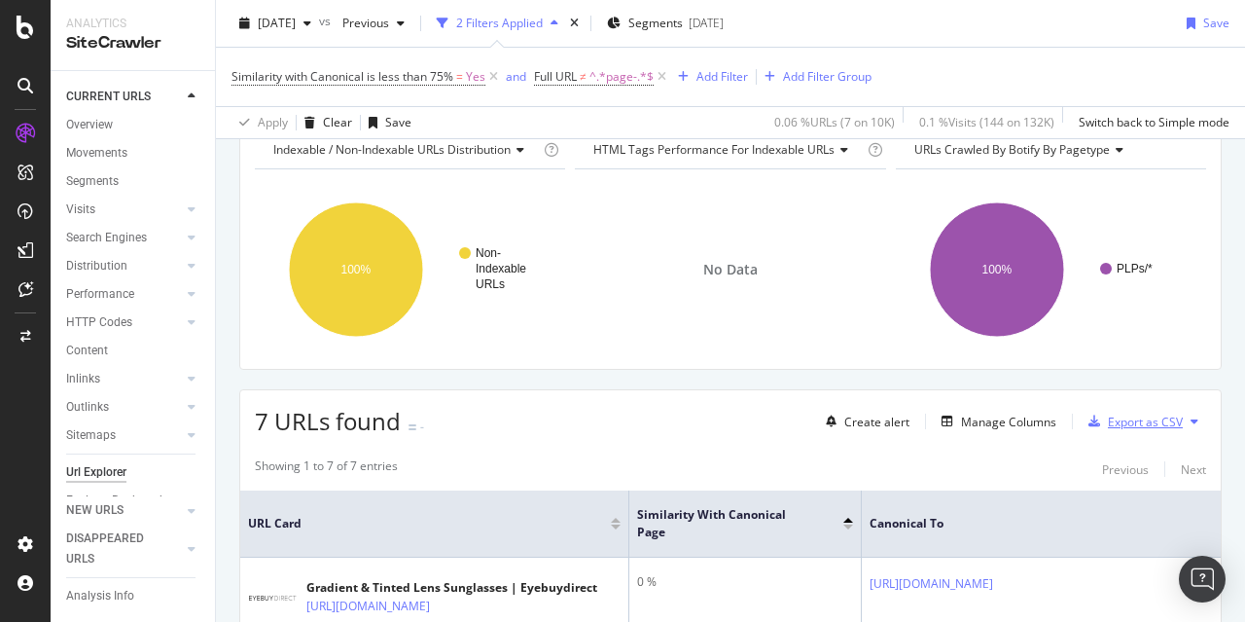
click at [1108, 417] on div "Export as CSV" at bounding box center [1145, 422] width 75 height 17
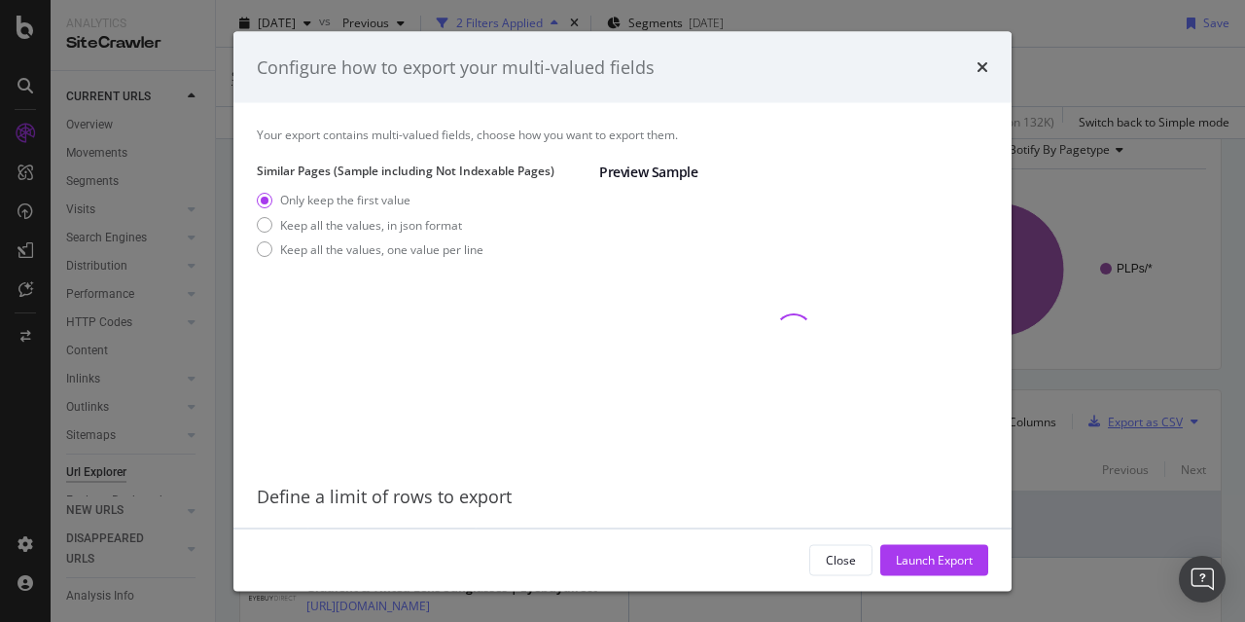
scroll to position [29, 0]
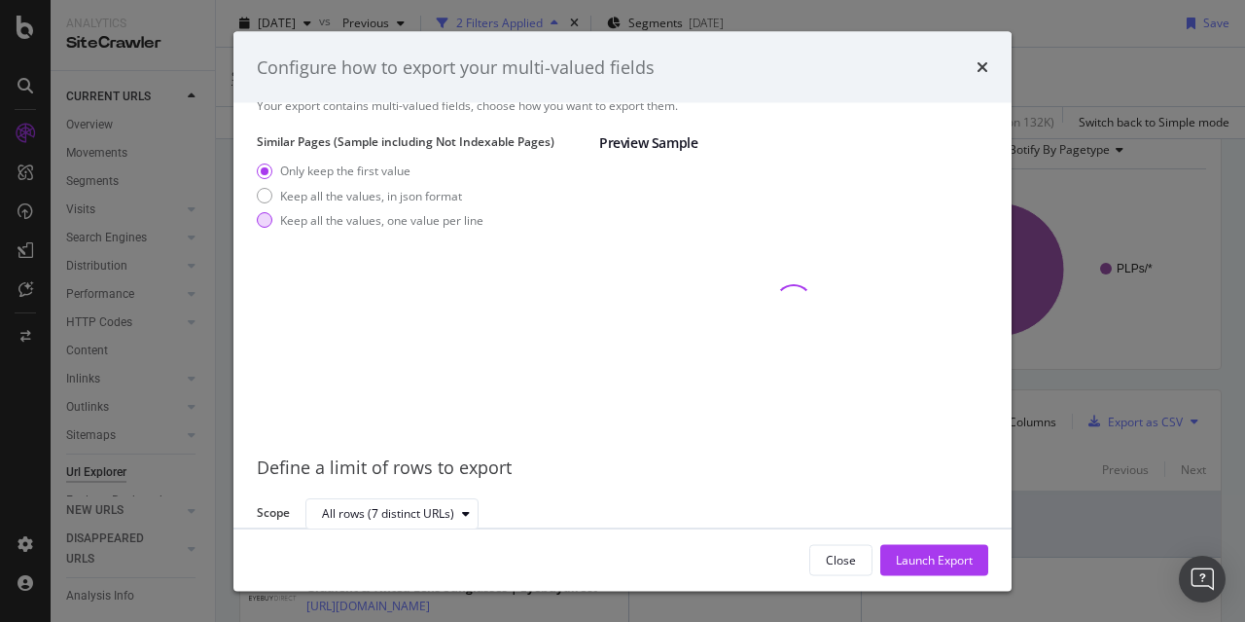
click at [279, 214] on div "Keep all the values, one value per line" at bounding box center [370, 219] width 227 height 17
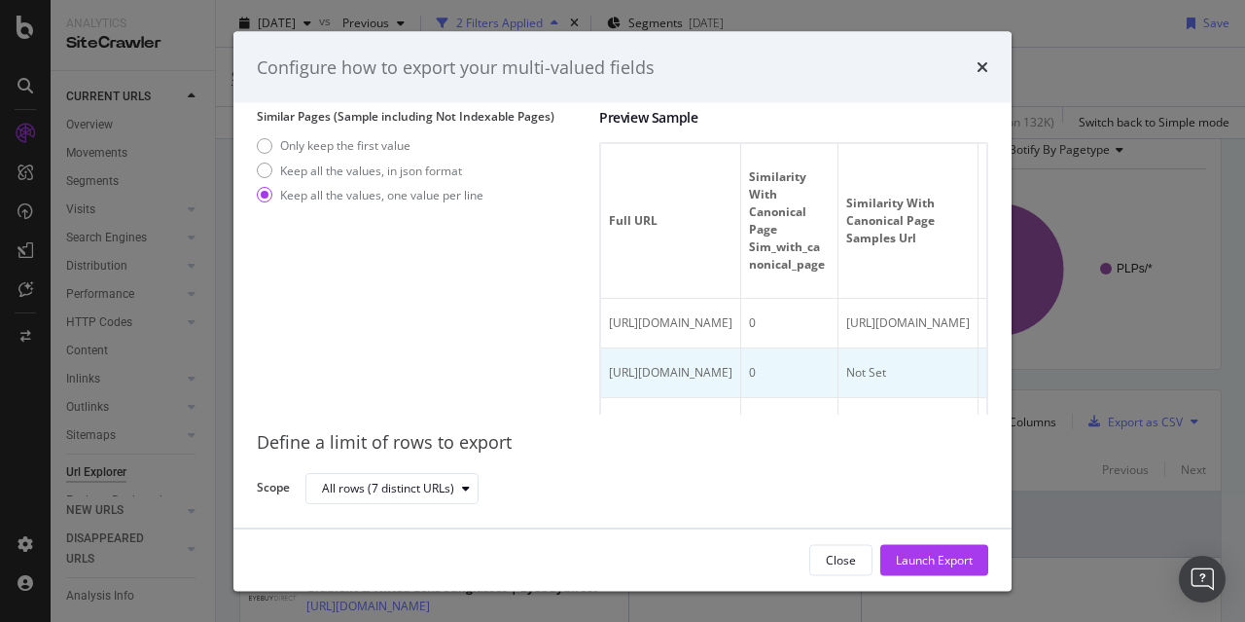
scroll to position [0, 0]
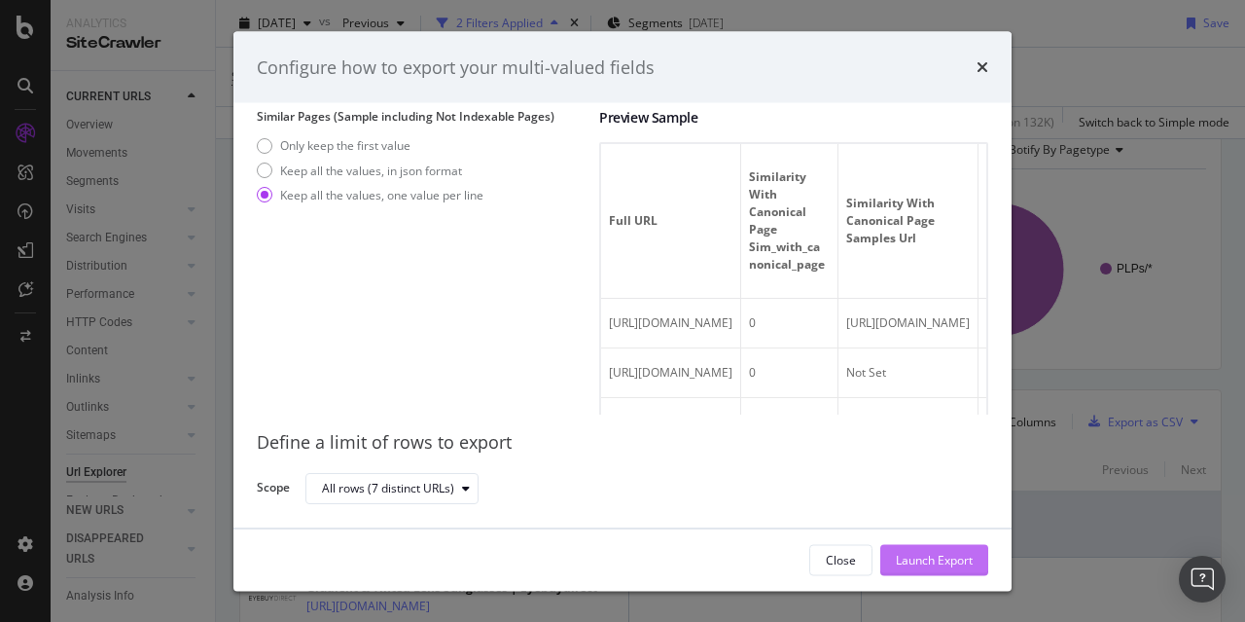
click at [922, 558] on div "Launch Export" at bounding box center [934, 559] width 77 height 17
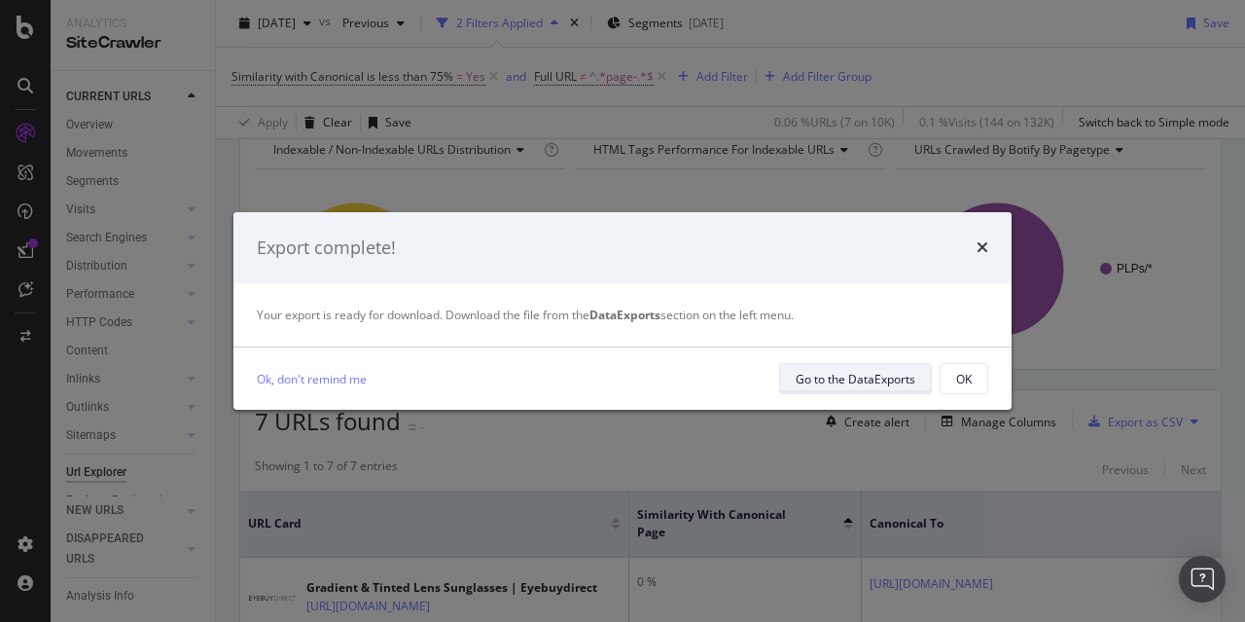
click at [848, 378] on div "Go to the DataExports" at bounding box center [856, 379] width 120 height 17
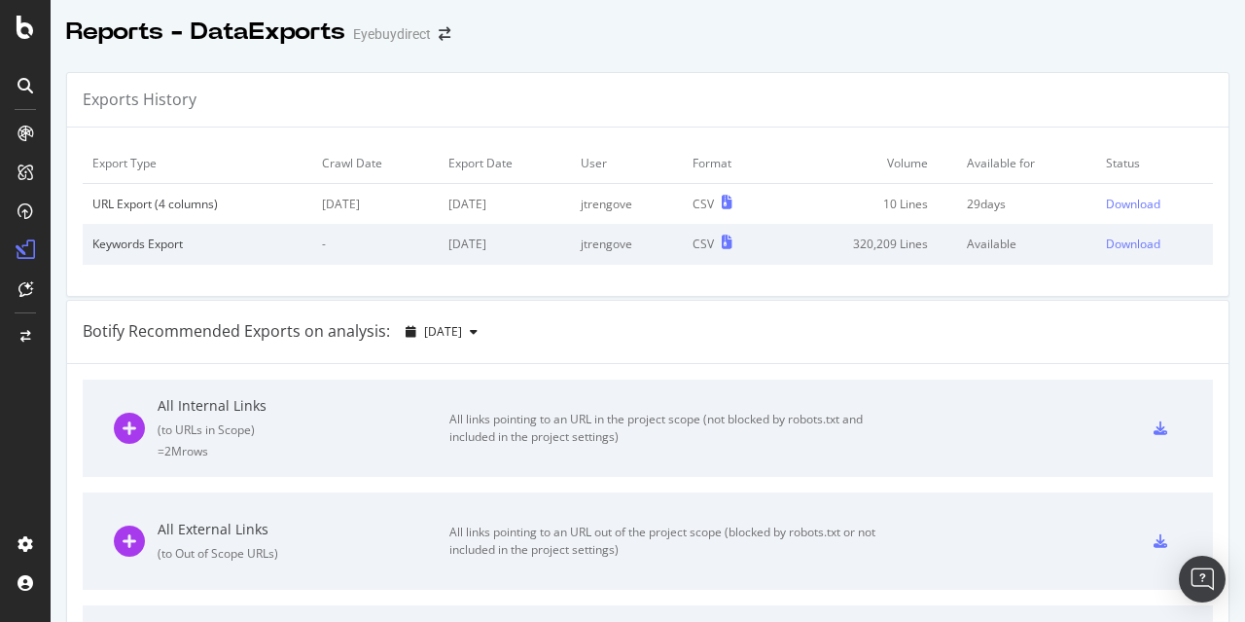
click at [180, 200] on div "URL Export (4 columns)" at bounding box center [197, 204] width 210 height 17
click at [1106, 199] on div "Download" at bounding box center [1133, 204] width 54 height 17
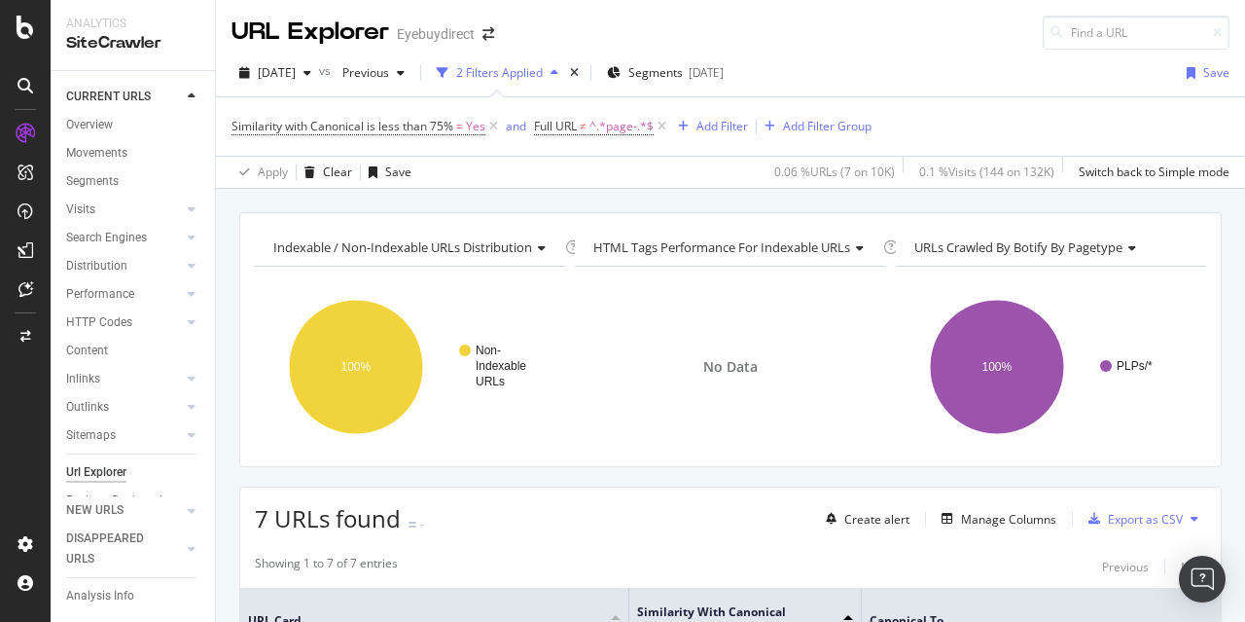
drag, startPoint x: 661, startPoint y: 126, endPoint x: 484, endPoint y: 143, distance: 177.9
click at [662, 126] on icon at bounding box center [662, 126] width 17 height 19
click at [495, 126] on icon at bounding box center [494, 126] width 17 height 19
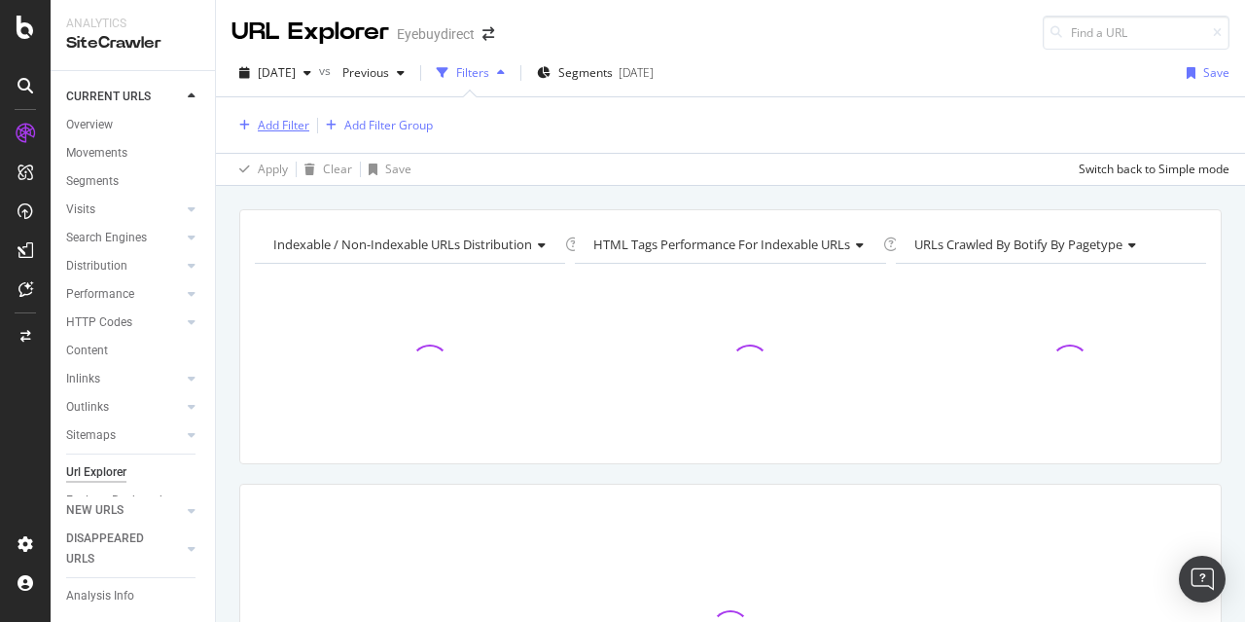
click at [259, 123] on div "Add Filter" at bounding box center [284, 125] width 52 height 17
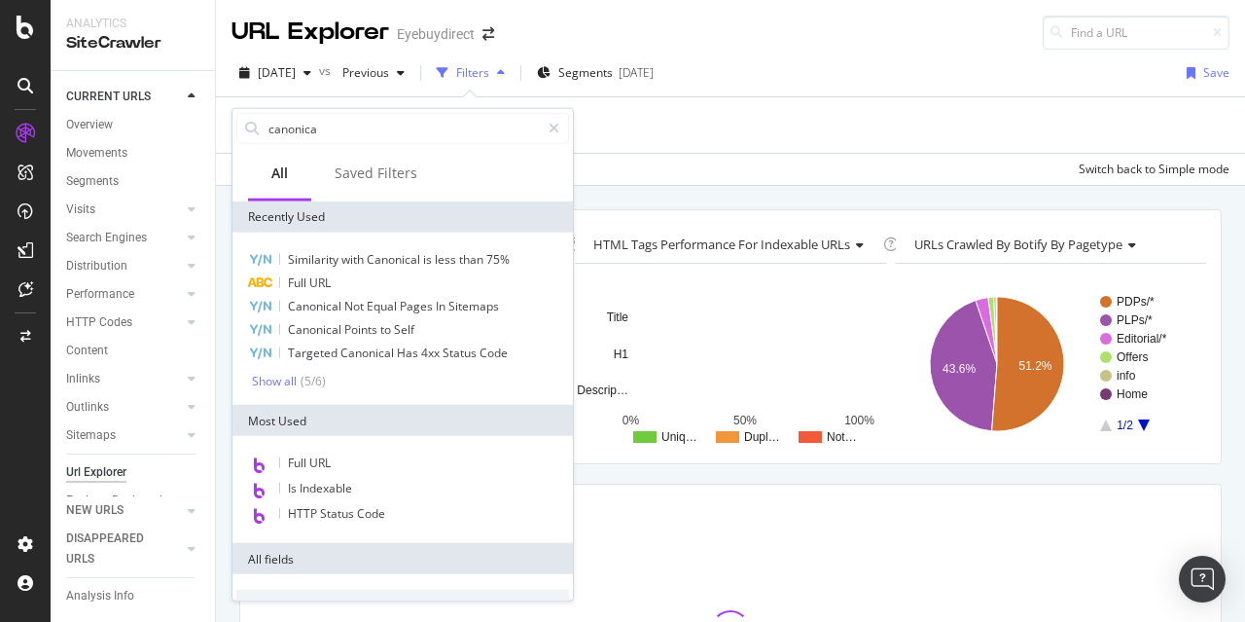
type input "canonical"
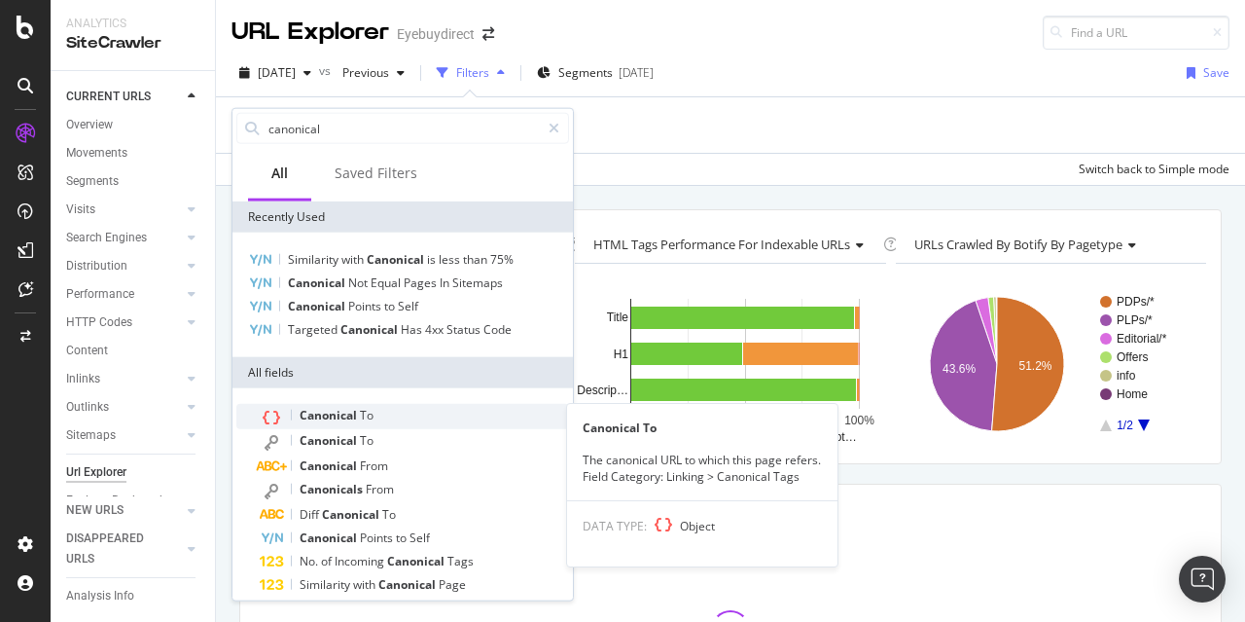
click at [337, 416] on span "Canonical" at bounding box center [330, 415] width 60 height 17
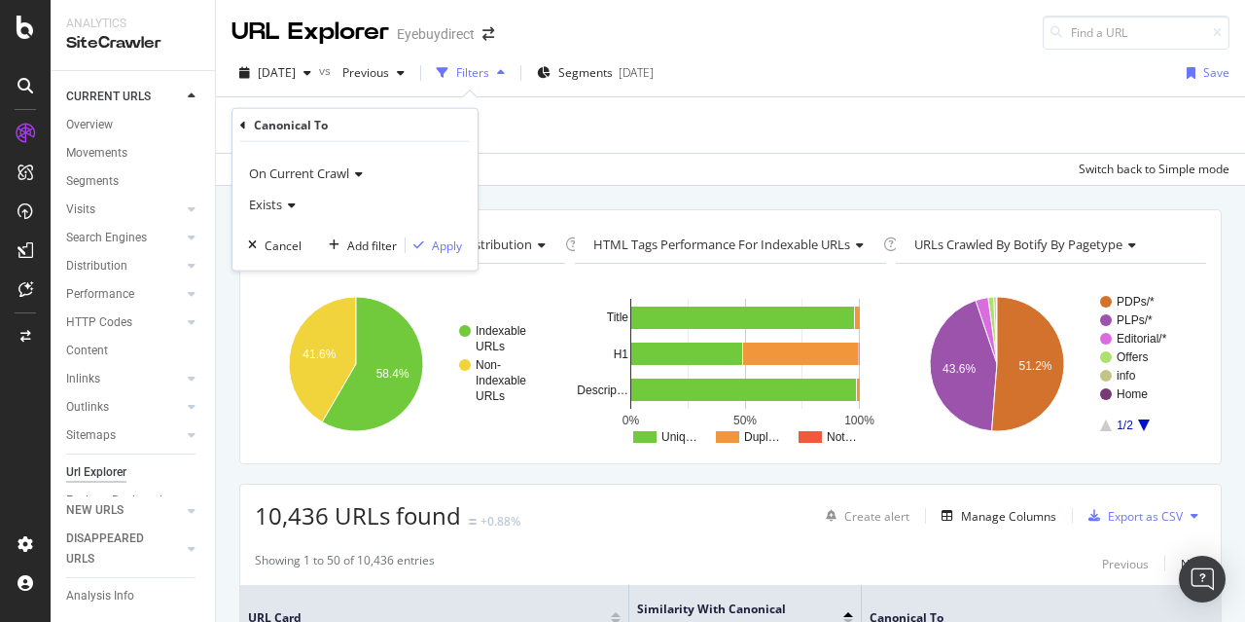
click at [270, 202] on span "Exists" at bounding box center [265, 205] width 33 height 18
click at [374, 240] on div "Add filter" at bounding box center [372, 244] width 50 height 17
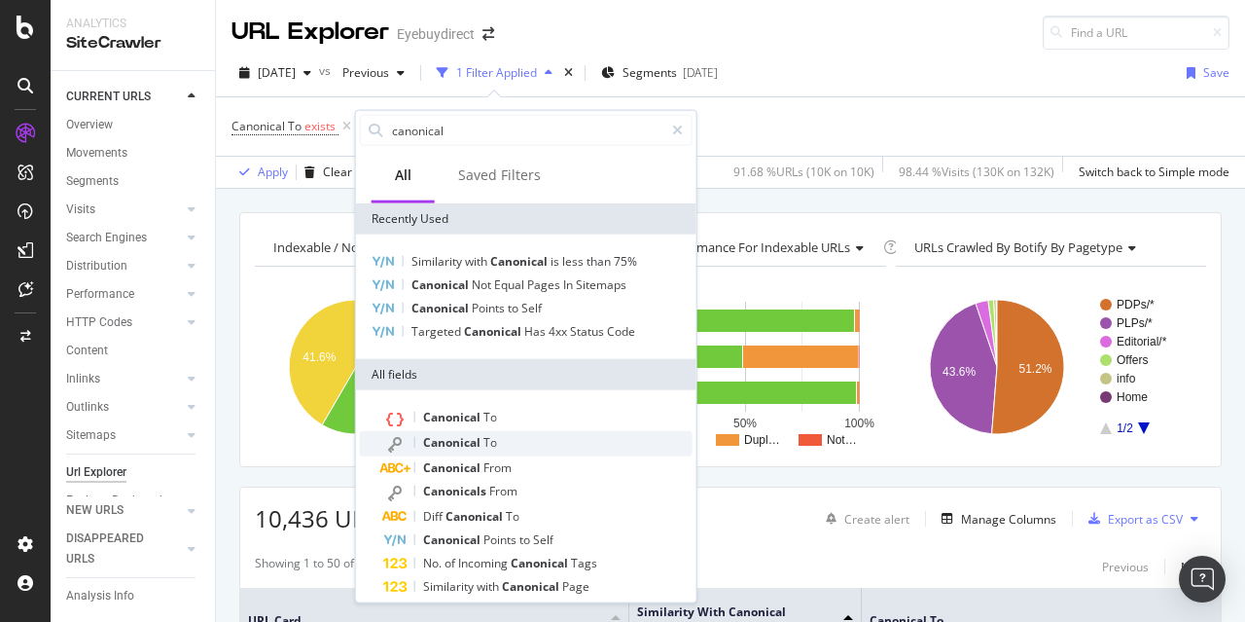
click at [463, 442] on span "Canonical" at bounding box center [453, 442] width 60 height 17
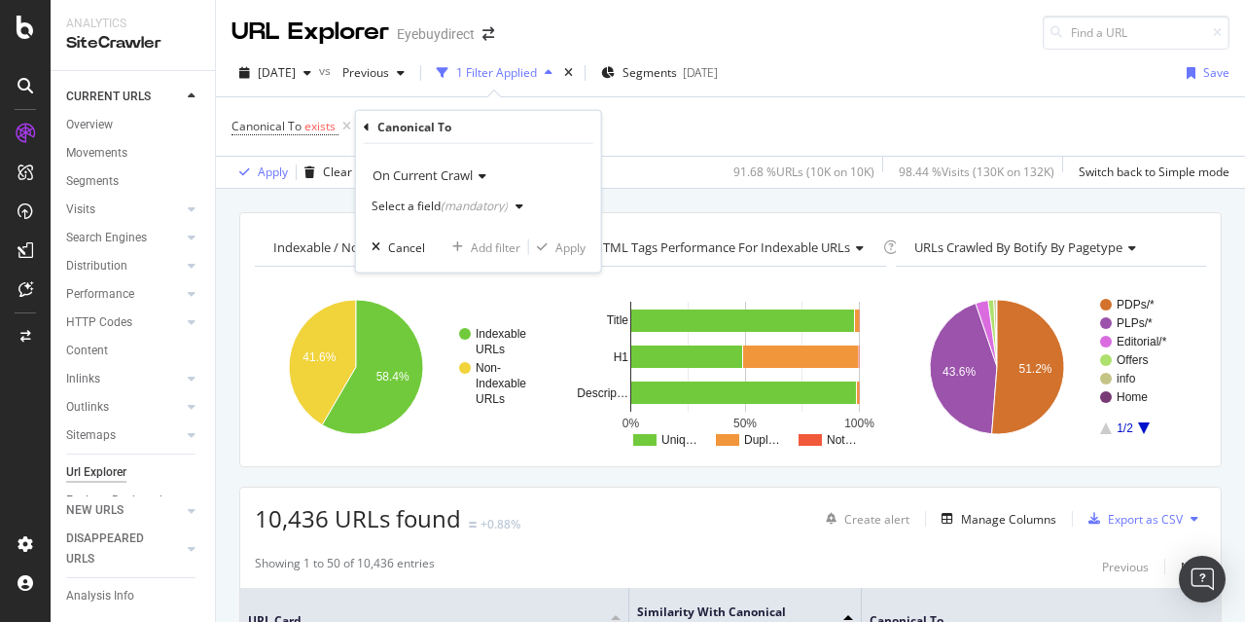
click at [419, 168] on span "On Current Crawl" at bounding box center [423, 175] width 100 height 18
click at [414, 212] on div "Select a field (mandatory)" at bounding box center [452, 206] width 160 height 29
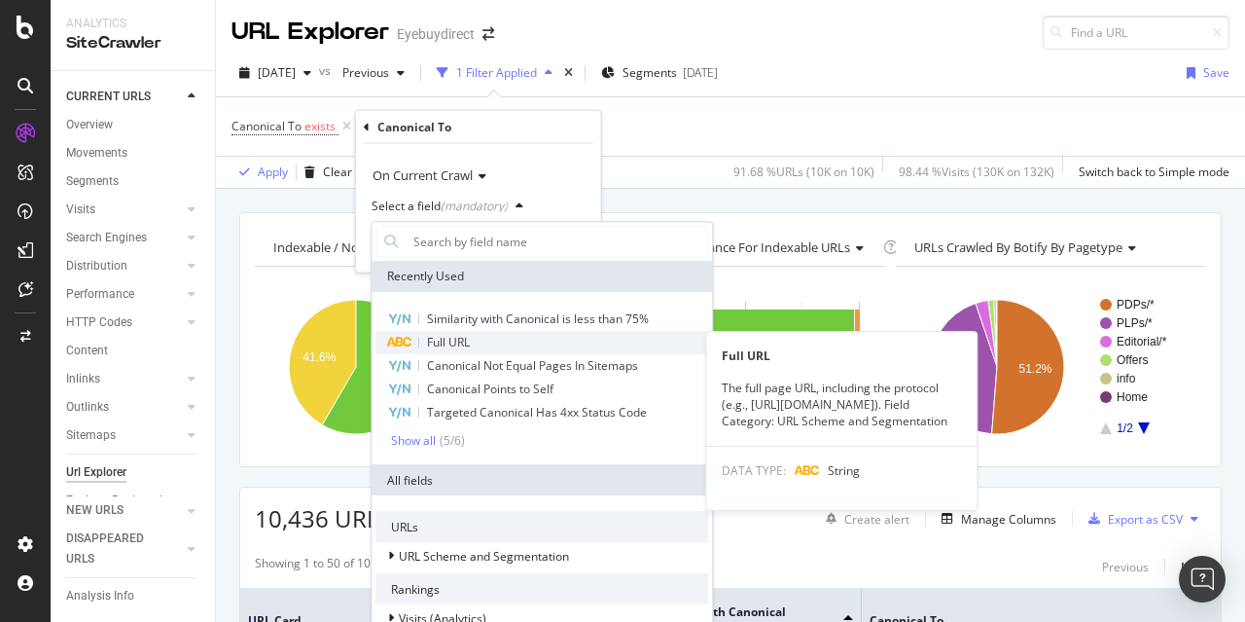
click at [444, 342] on span "Full URL" at bounding box center [448, 342] width 43 height 17
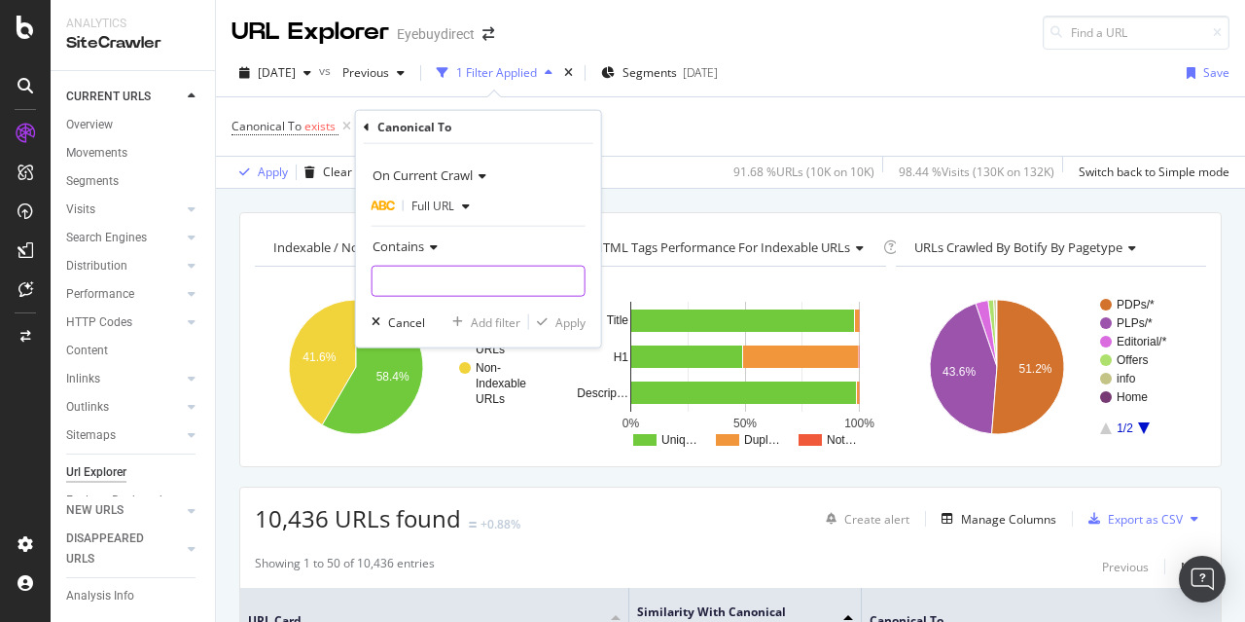
click at [406, 273] on input "text" at bounding box center [479, 281] width 212 height 31
paste input "comhttps"
type input "comhttps"
click at [565, 320] on div "Apply" at bounding box center [571, 321] width 30 height 17
